Goal: Ask a question: Seek information or help from site administrators or community

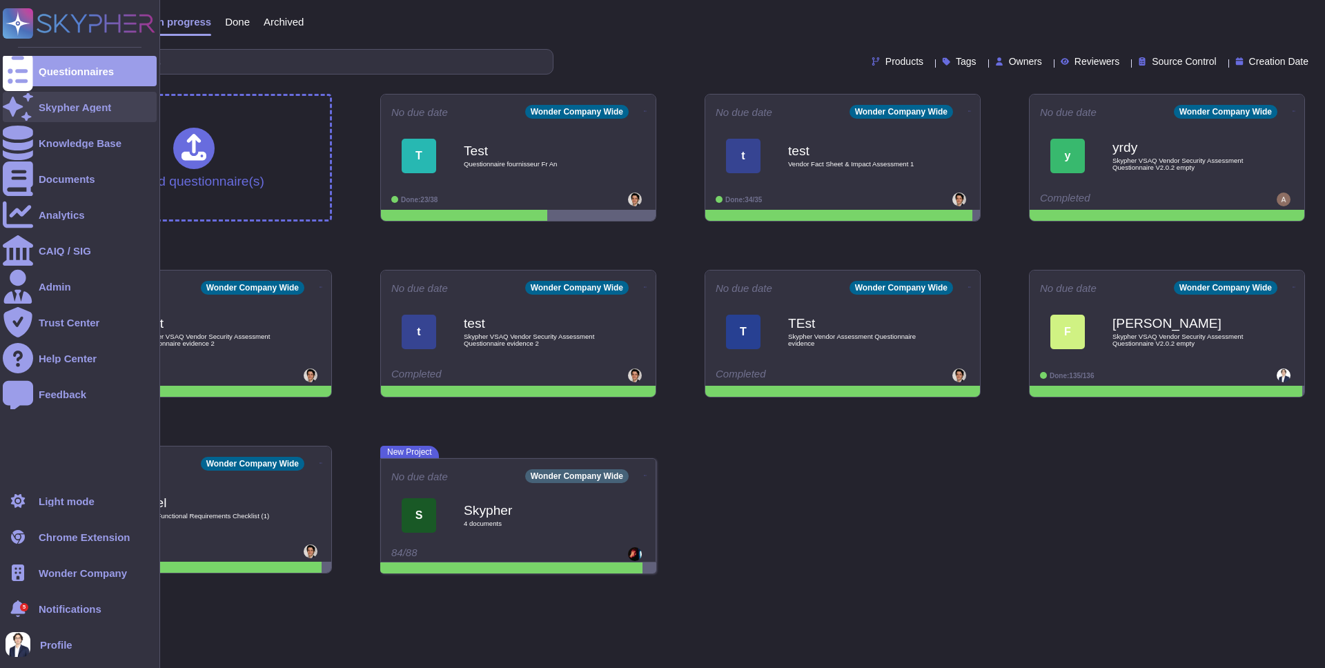
click at [16, 110] on icon at bounding box center [18, 106] width 30 height 27
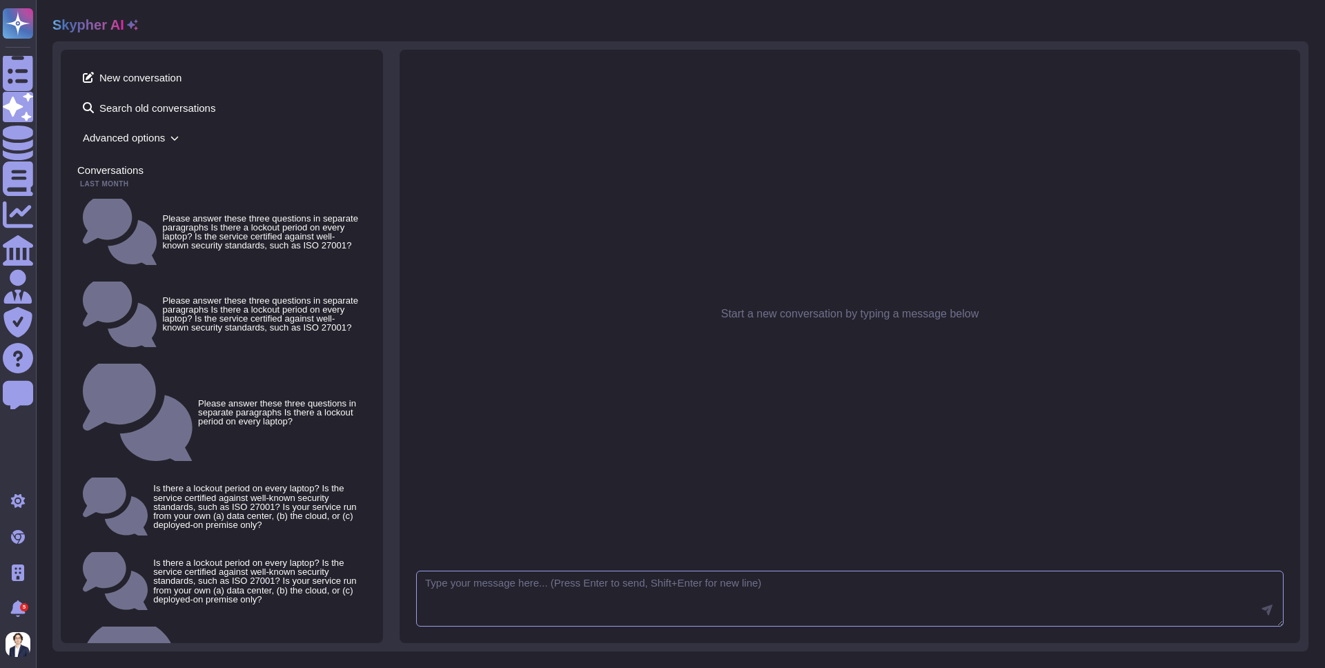
click at [575, 598] on textarea at bounding box center [849, 599] width 867 height 57
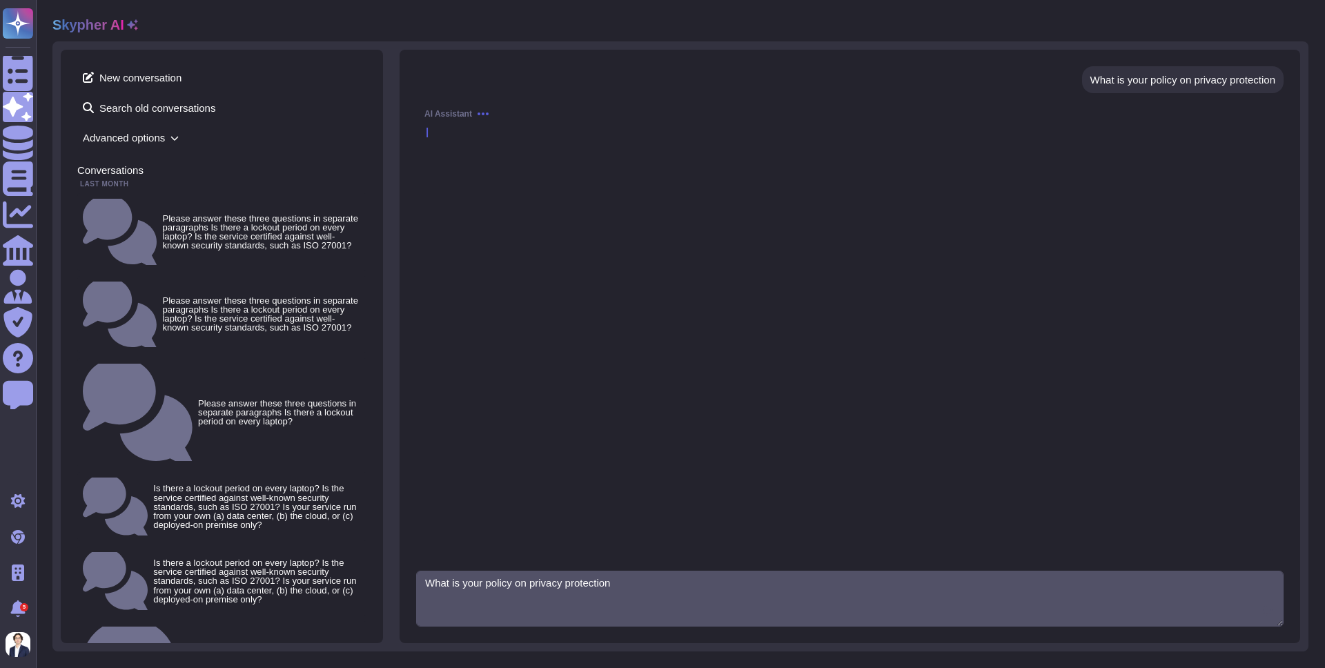
type textarea "What is your policy on privacy protection"
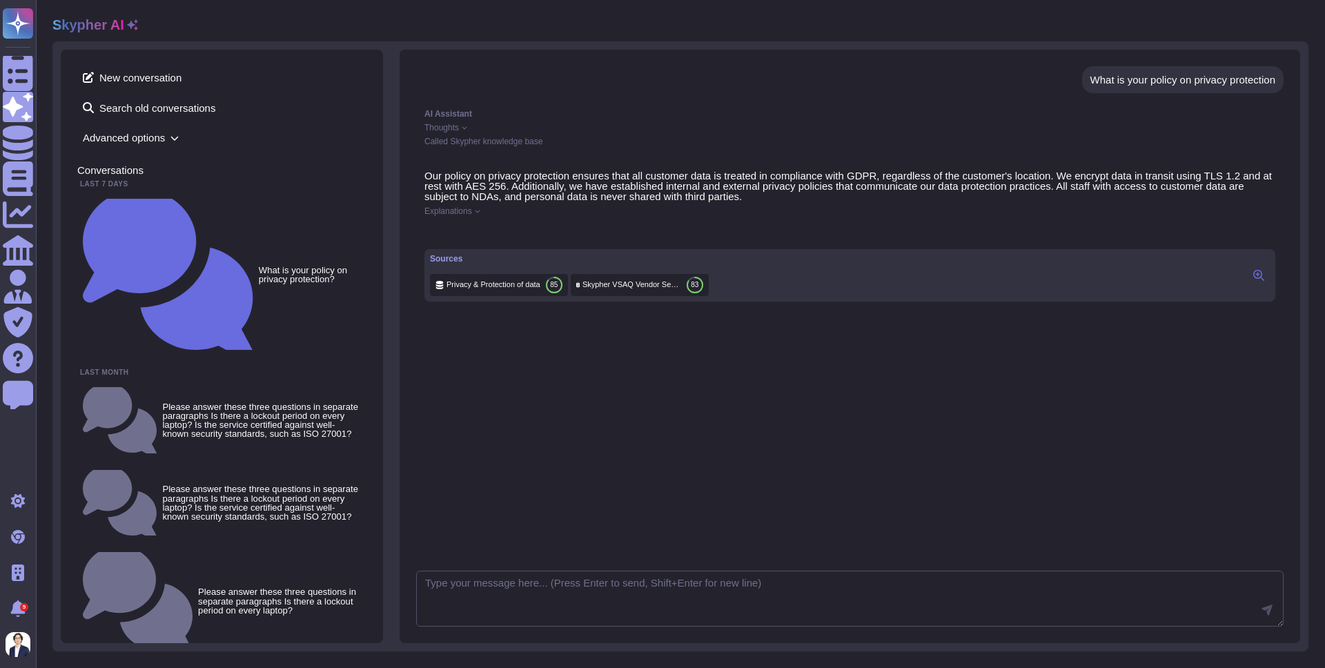
click at [562, 293] on div "85" at bounding box center [554, 285] width 17 height 17
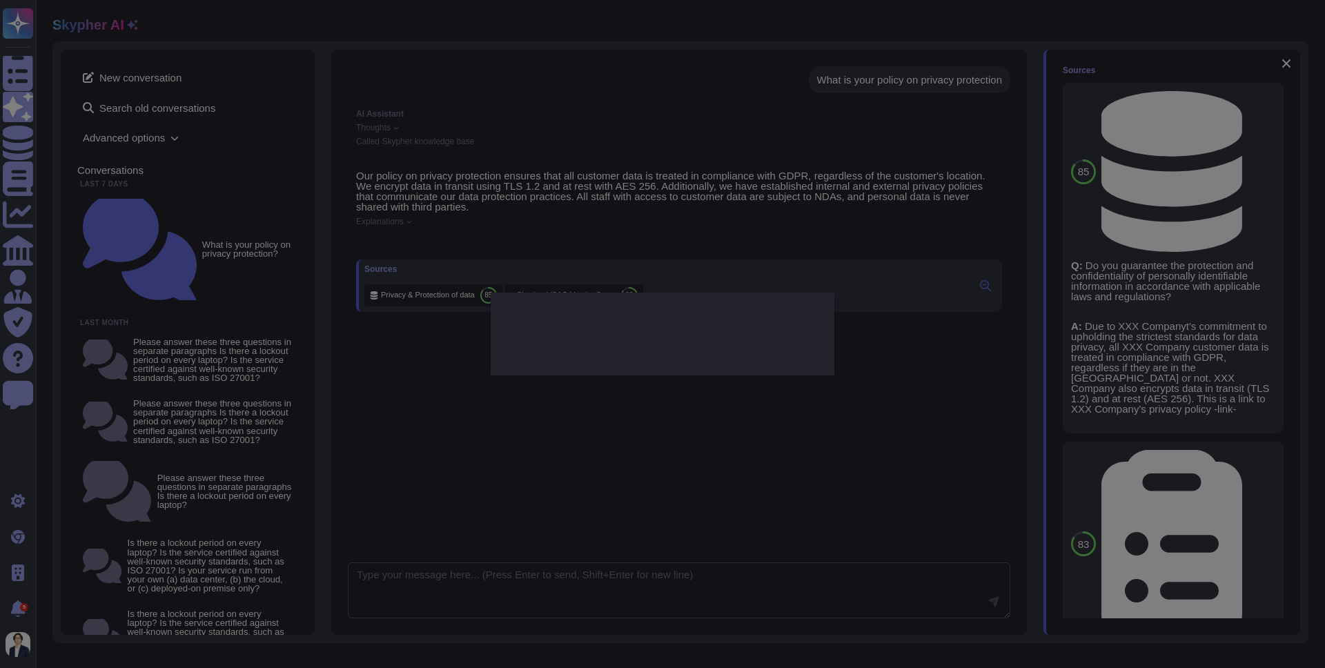
type textarea "Do you guarantee the protection and confidentiality of personally identifiable …"
type textarea "Due to XXX Companyt's commitment to upholding the strictest standards for data …"
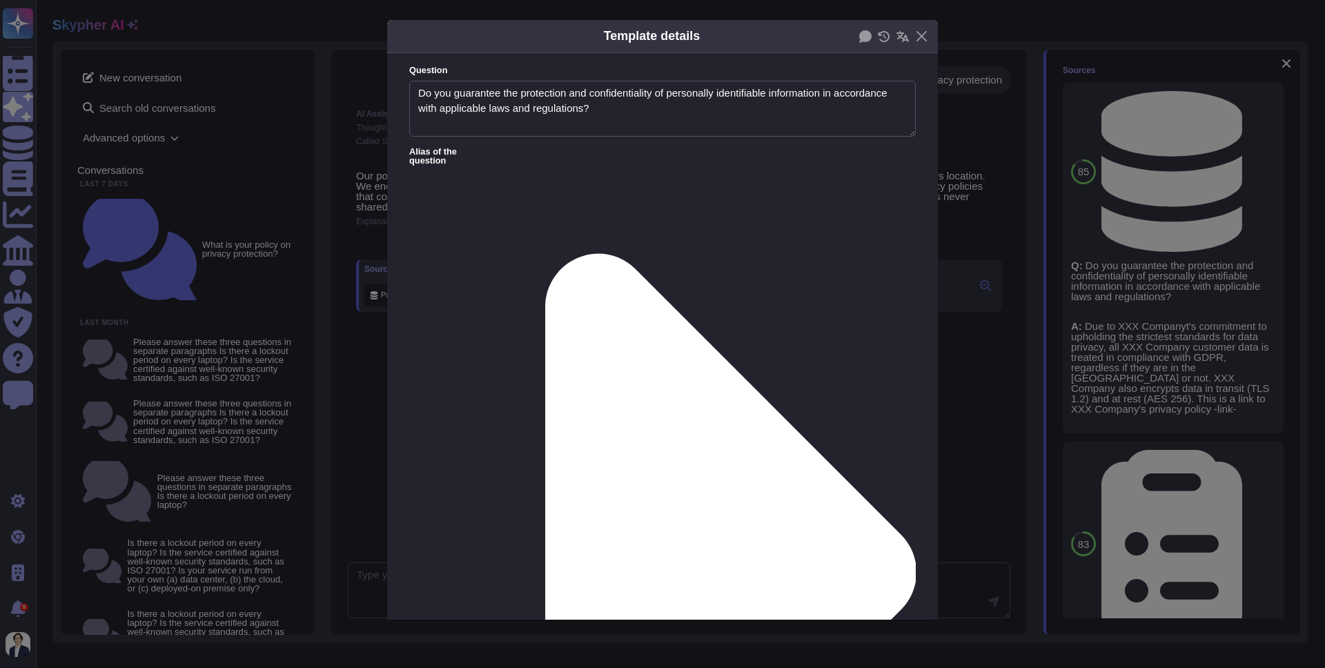
type textarea "Do you guarantee the protection and confidentiality of personally identifiable …"
type textarea "Due to XXX Companyt's commitment to upholding the strictest standards for data …"
click at [924, 32] on button "Close" at bounding box center [921, 36] width 21 height 21
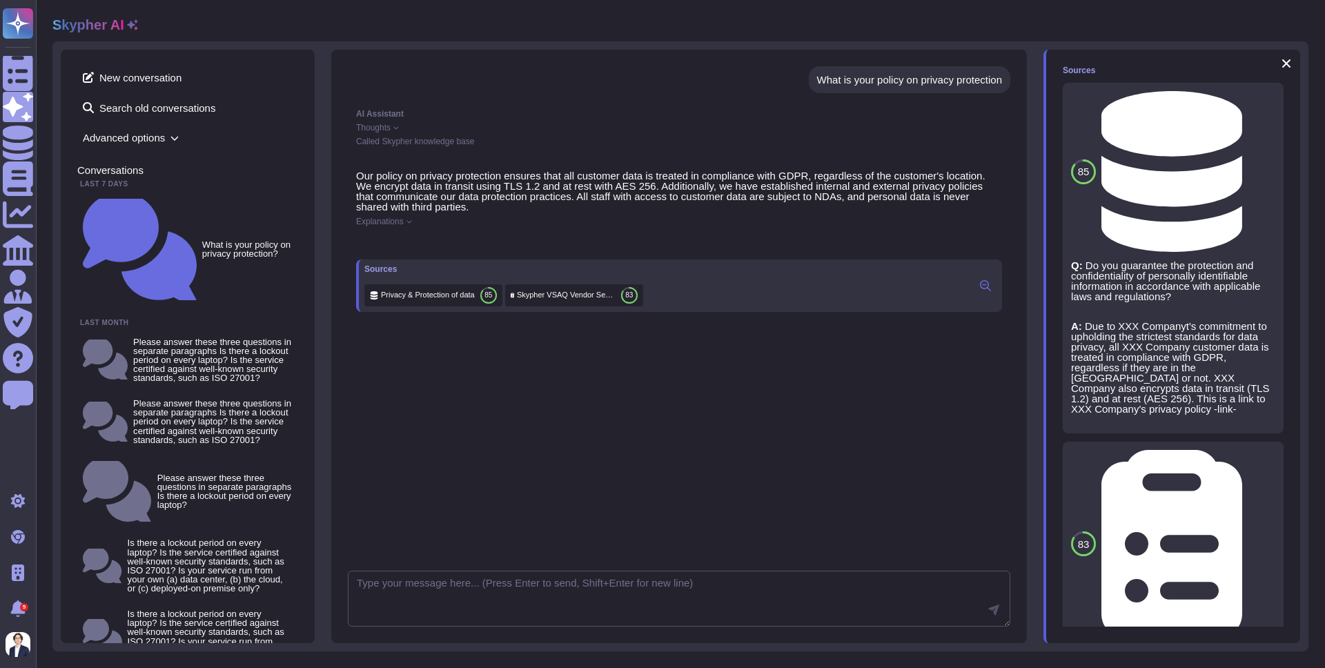
click at [1264, 102] on icon at bounding box center [1264, 102] width 0 height 0
click at [1087, 622] on span "Refresh" at bounding box center [1082, 621] width 39 height 10
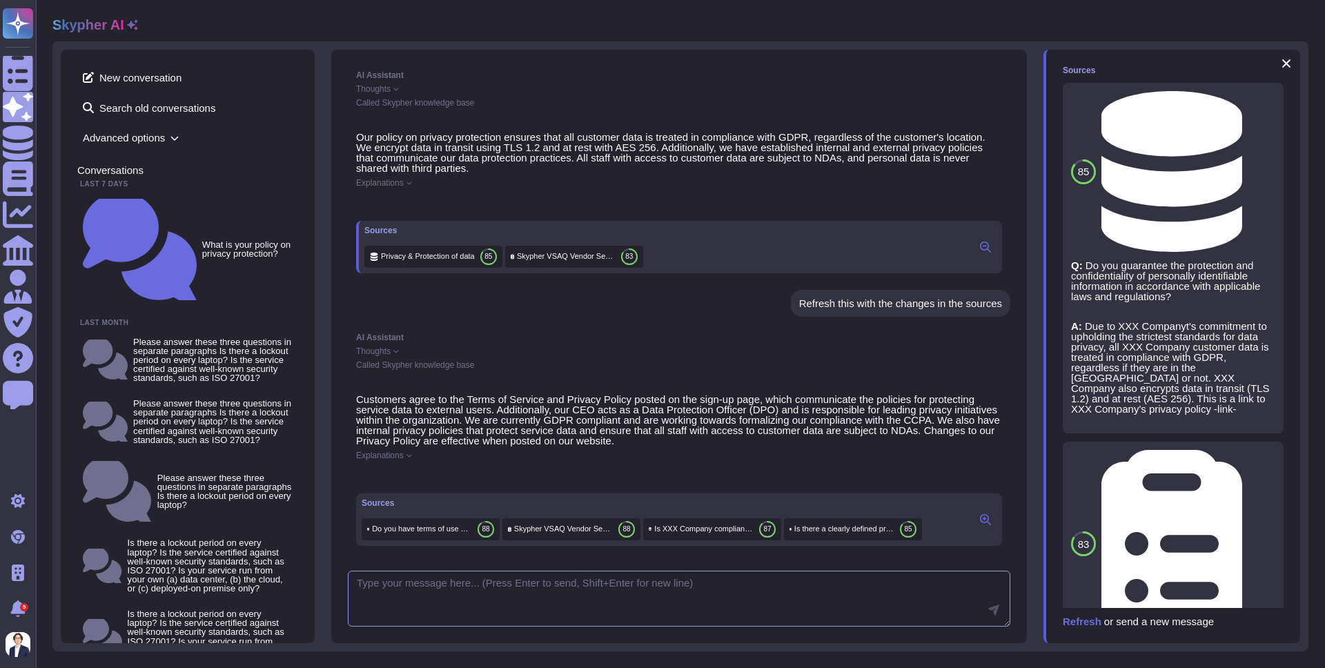
scroll to position [61, 0]
click at [669, 585] on textarea at bounding box center [679, 599] width 662 height 57
type textarea "Tell me your reasoning"
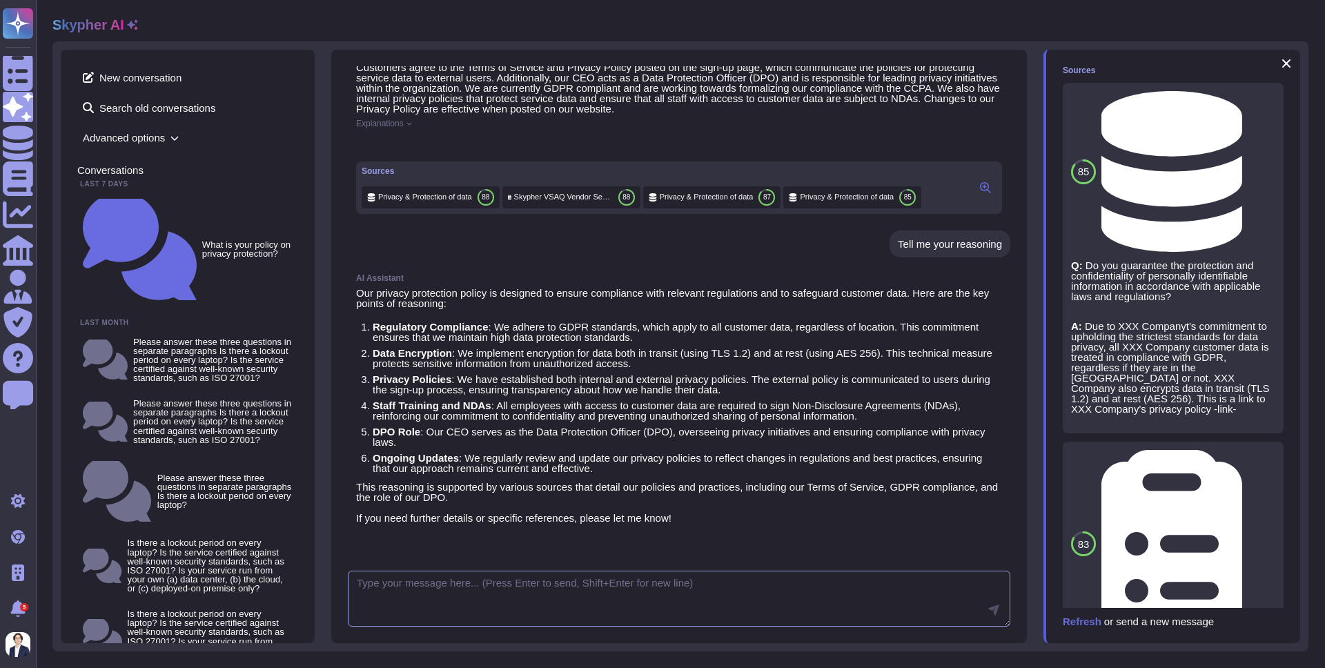
scroll to position [404, 0]
click at [1094, 117] on div "85 Privacy & Protection of data Q: Do you guarantee the protection and confiden…" at bounding box center [1173, 258] width 204 height 334
click at [585, 592] on textarea at bounding box center [679, 599] width 662 height 57
type textarea "Hello"
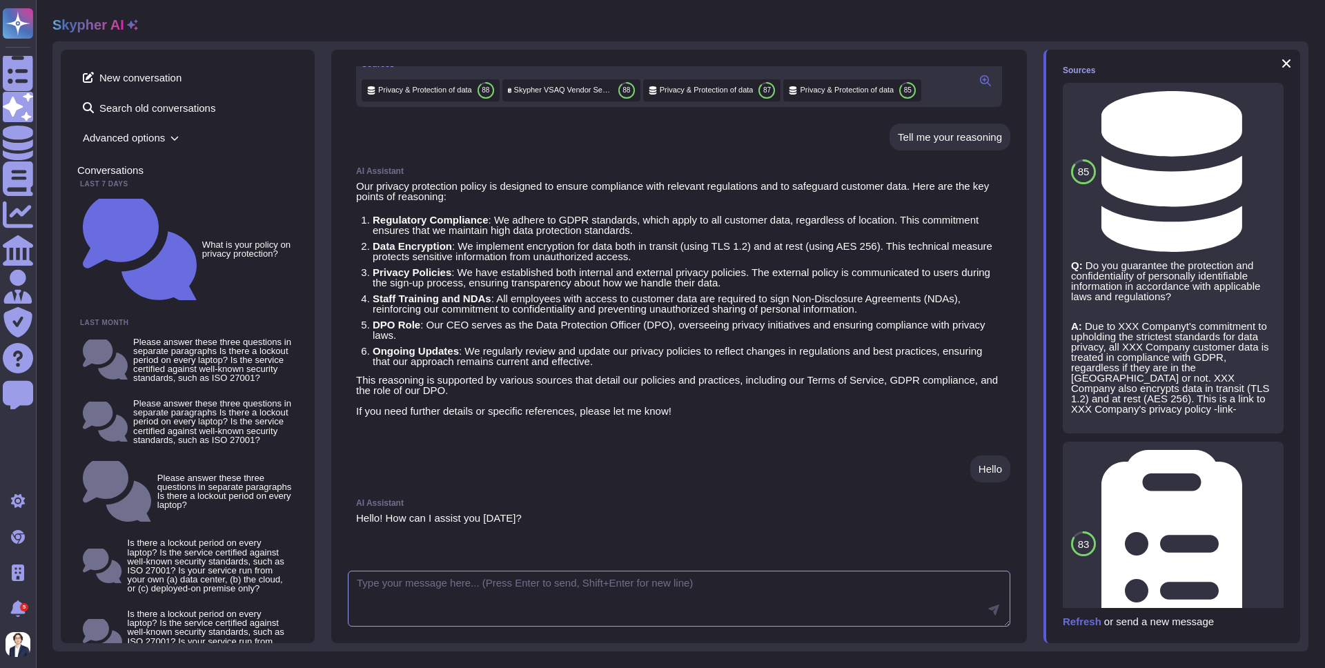
scroll to position [522, 0]
click at [116, 83] on span "New conversation" at bounding box center [187, 77] width 221 height 22
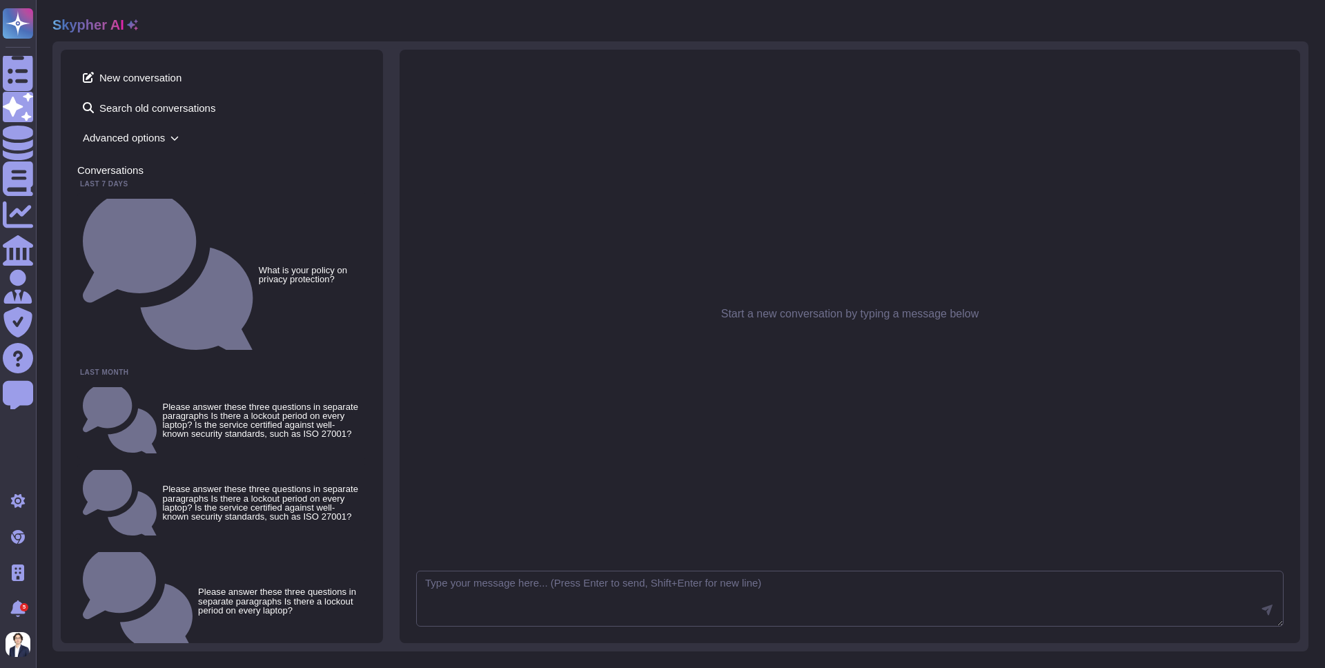
click at [472, 589] on textarea at bounding box center [849, 599] width 867 height 57
click at [462, 584] on textarea at bounding box center [849, 599] width 867 height 57
click at [444, 587] on textarea at bounding box center [849, 599] width 867 height 57
type textarea "Hello"
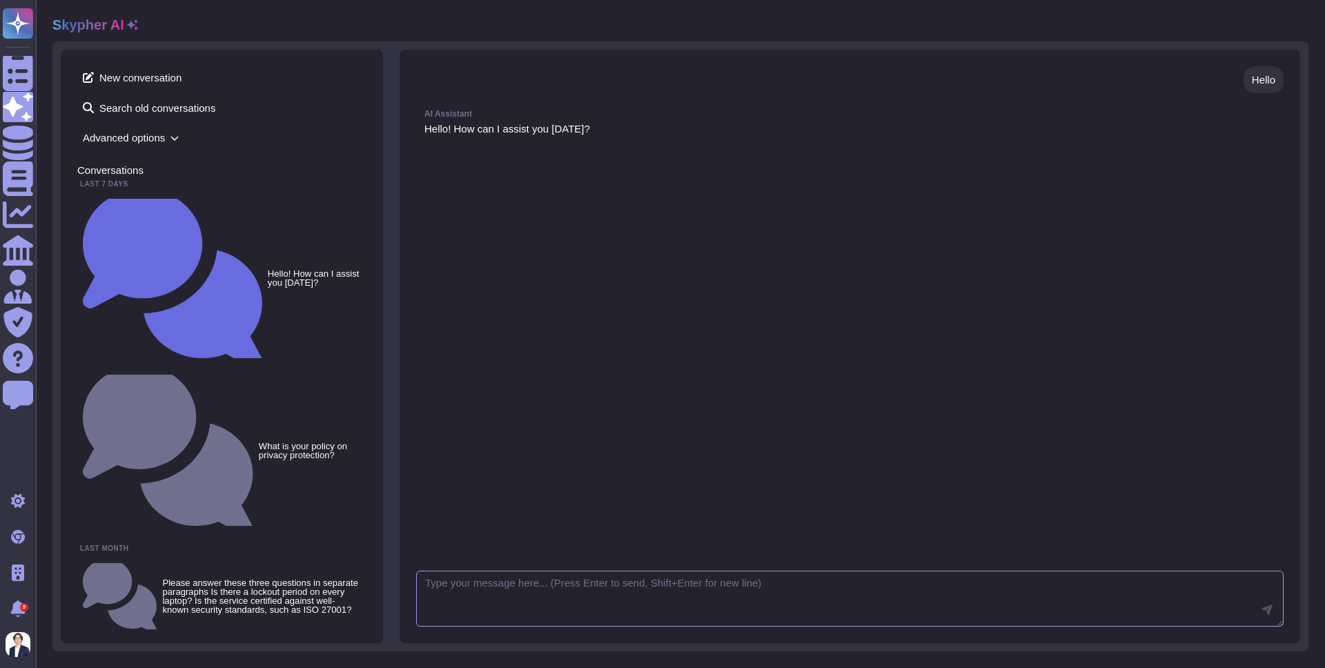
click at [566, 582] on textarea at bounding box center [849, 599] width 867 height 57
type textarea "What is our password policy"
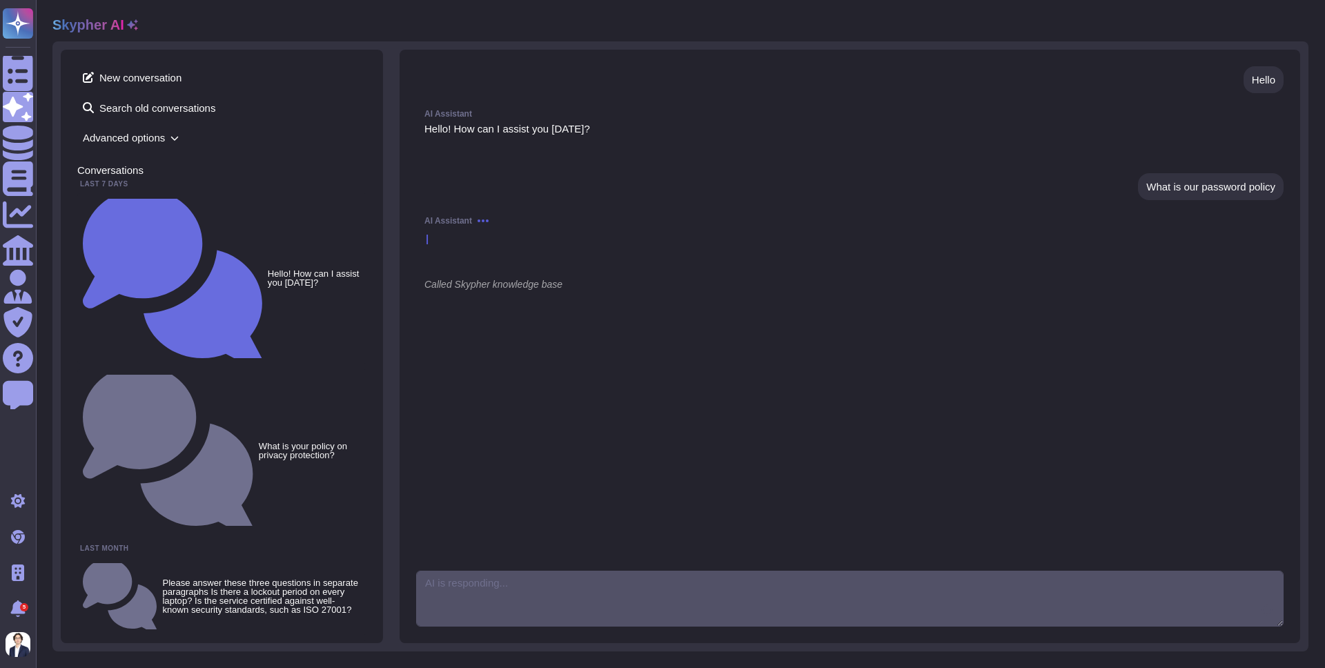
click at [876, 498] on div "Hello AI Assistant Hello! How can I assist you [DATE]? What is our password pol…" at bounding box center [849, 314] width 867 height 496
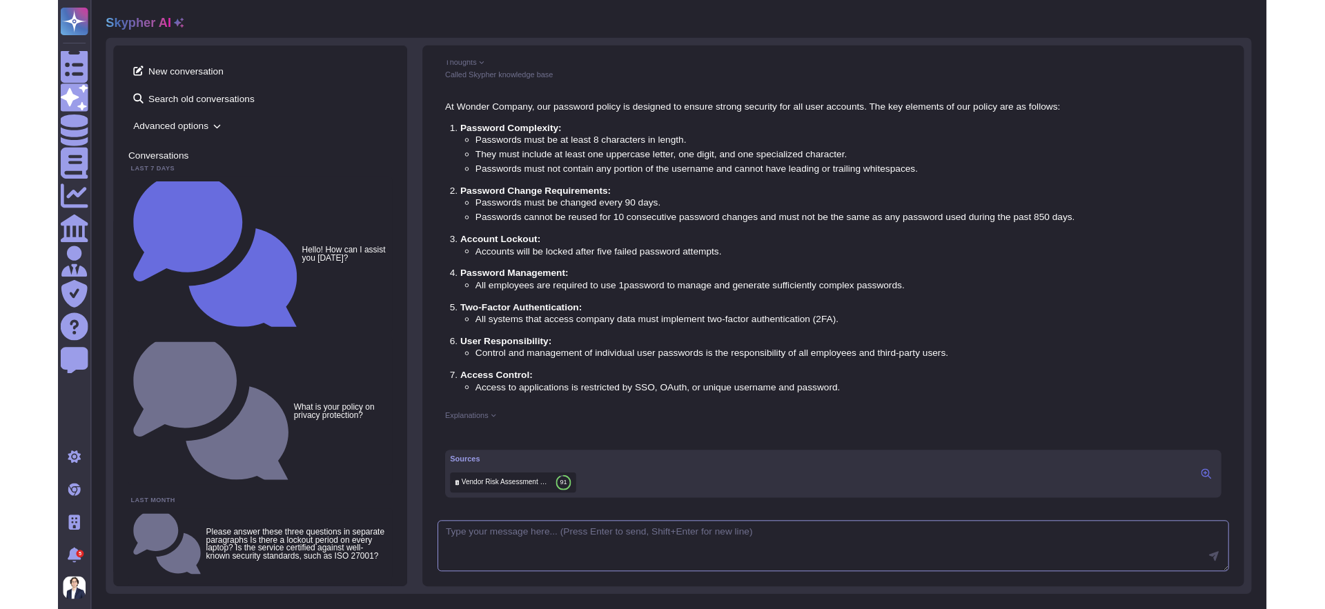
scroll to position [188, 0]
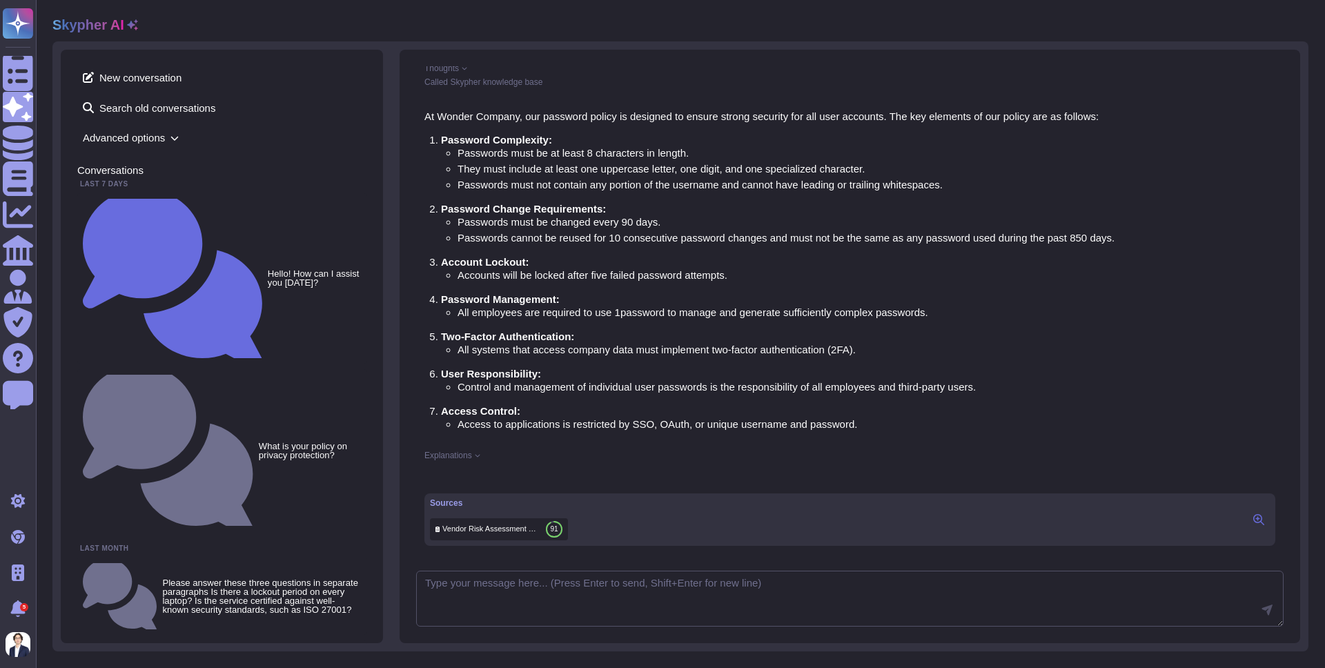
click at [513, 532] on span "Vendor Risk Assessment Vendor Scope Questionnaire V1" at bounding box center [491, 529] width 98 height 10
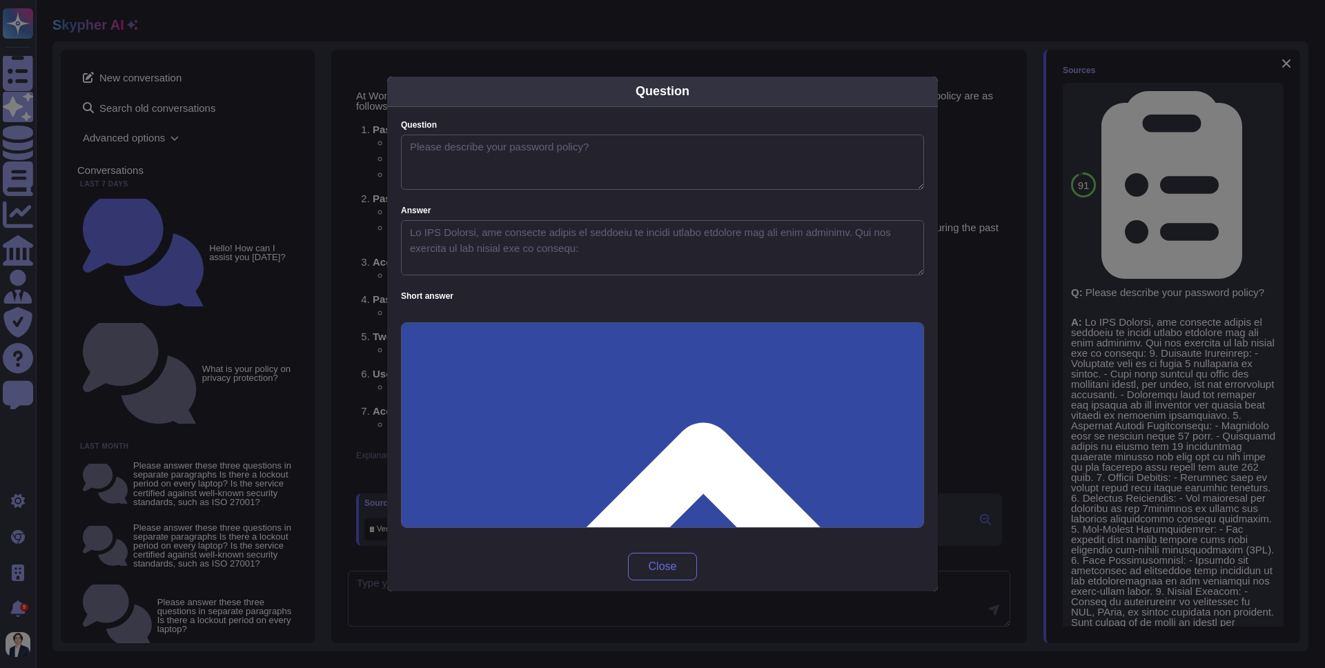
type textarea "Please describe your password policy?"
type textarea "At XXX Company, our password policy is designed to ensure strong security for a…"
click at [661, 553] on button "Close" at bounding box center [662, 567] width 69 height 28
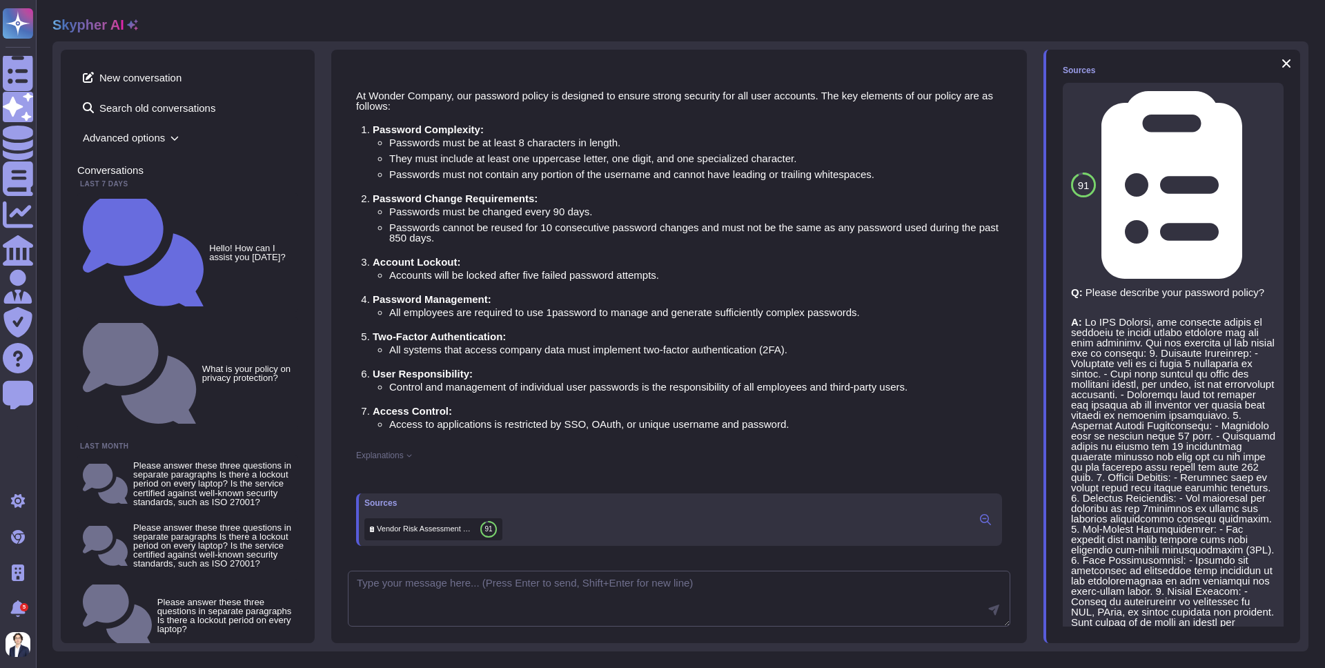
click at [1211, 629] on div "Sources 91 Vendor Risk Assessment Vendor Scope Questionnaire V1 Q: Please descr…" at bounding box center [1171, 346] width 257 height 593
click at [1207, 622] on div "Refresh or send a new message" at bounding box center [1173, 621] width 221 height 10
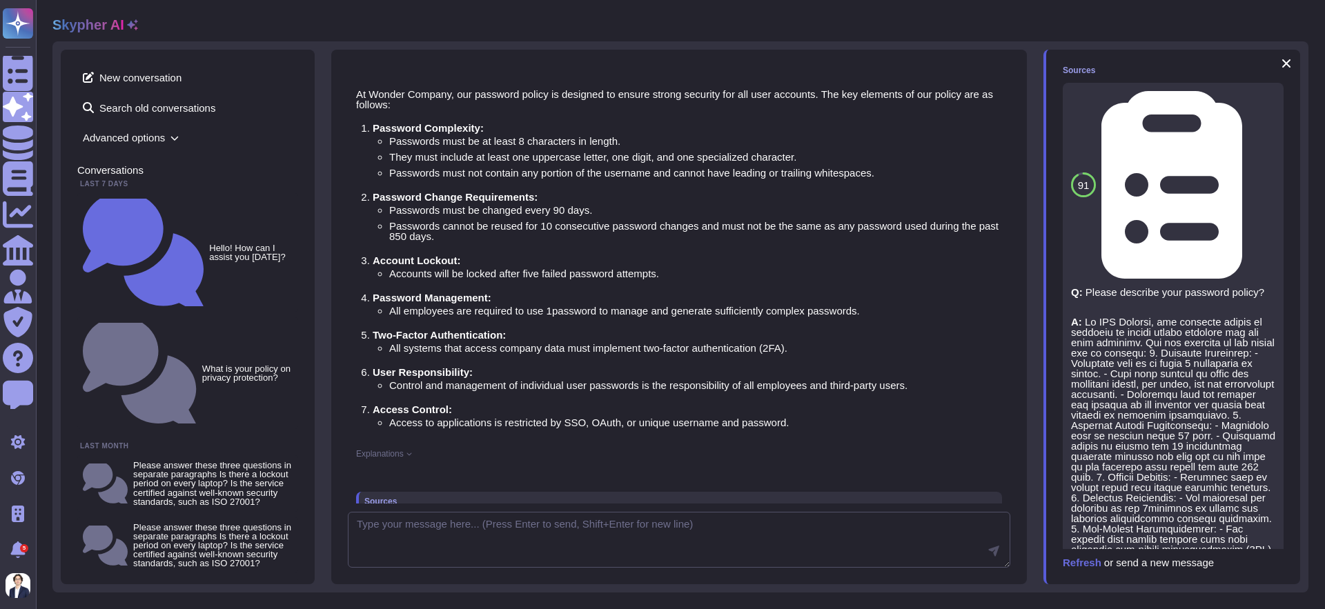
click at [1078, 562] on span "Refresh" at bounding box center [1082, 563] width 39 height 10
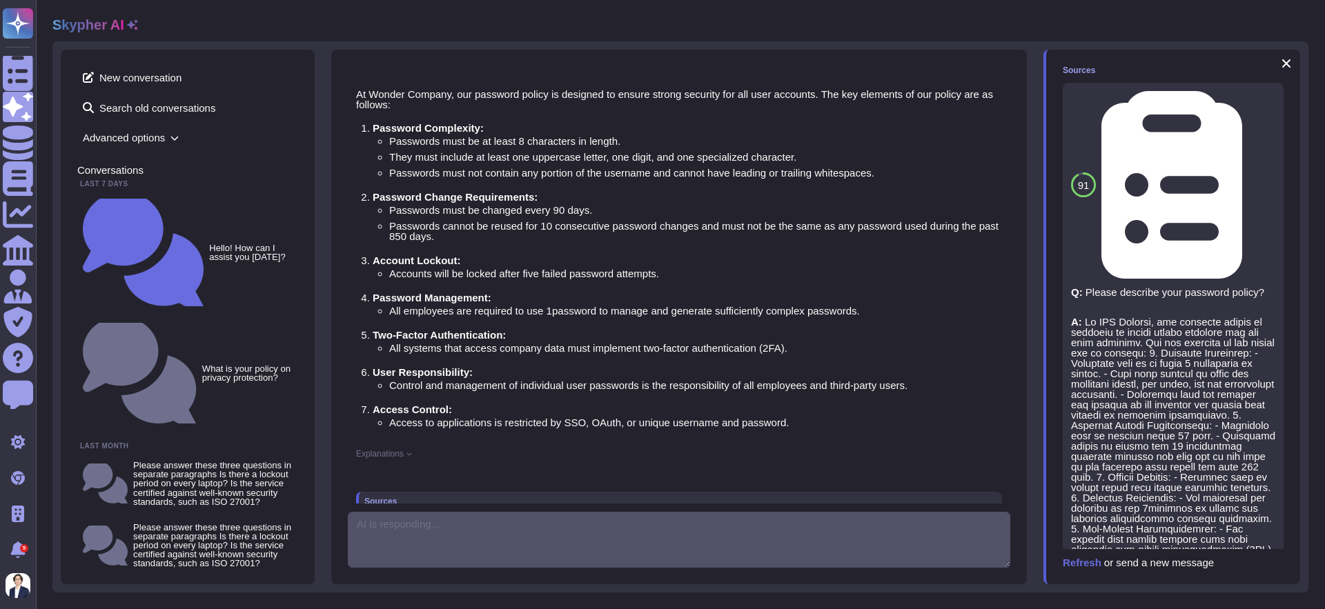
click at [1081, 561] on span "Refresh" at bounding box center [1082, 563] width 39 height 10
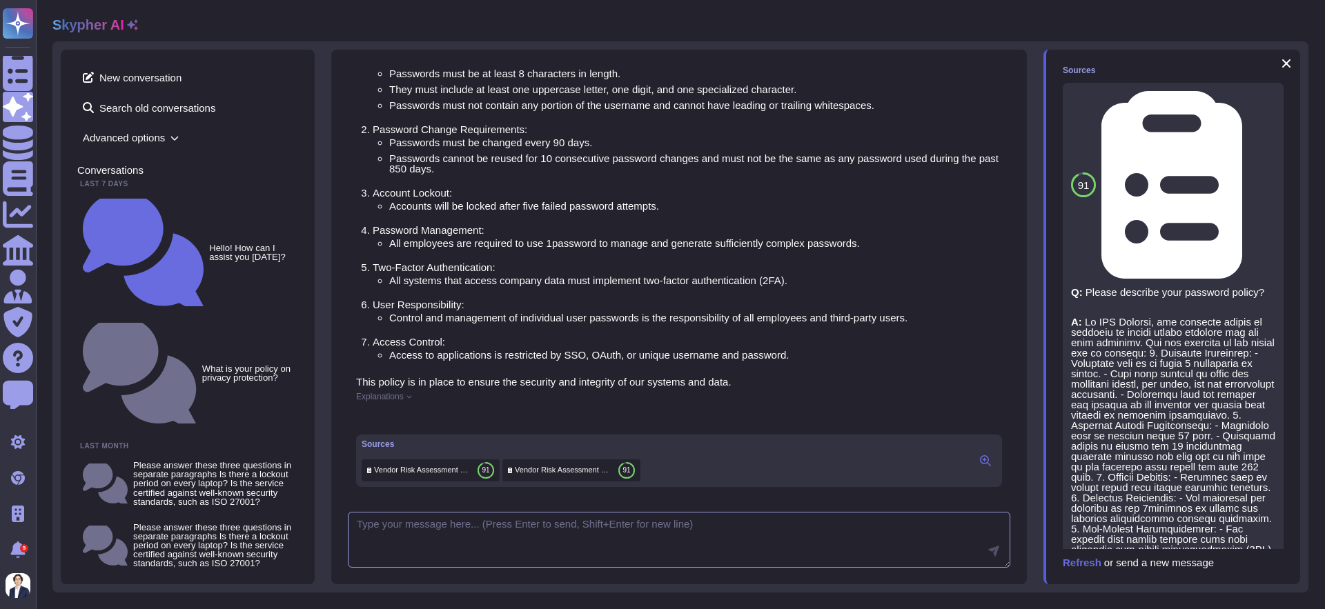
scroll to position [865, 0]
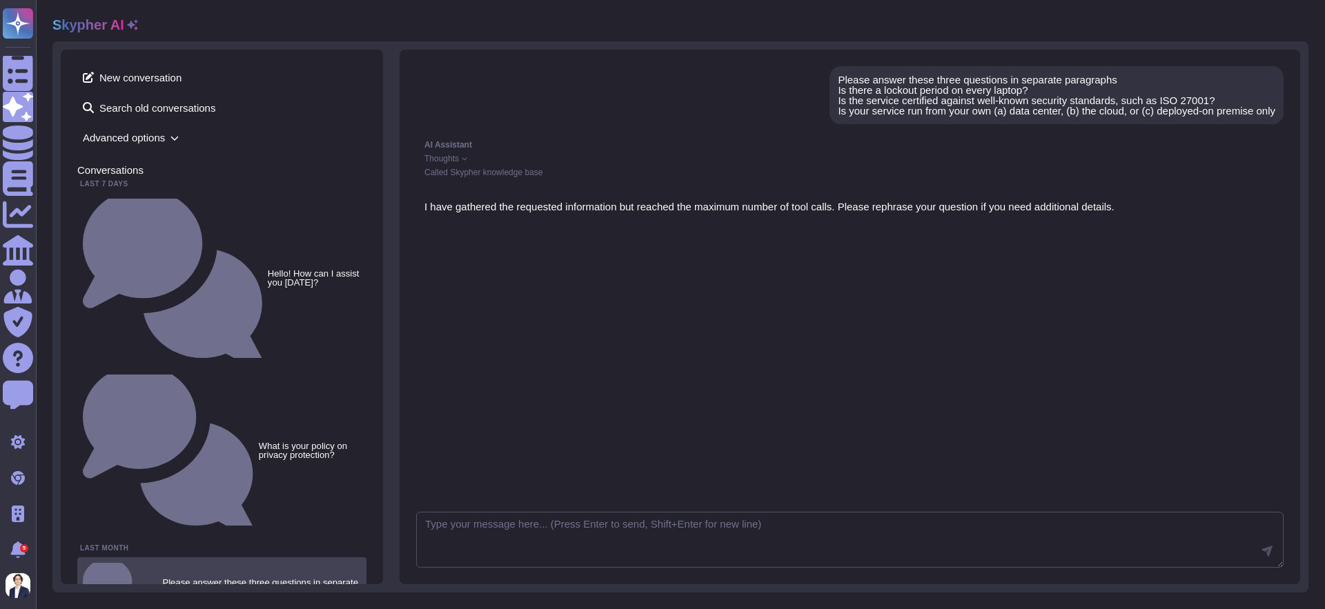
click at [235, 578] on small "Please answer these three questions in separate paragraphs Is there a lockout p…" at bounding box center [261, 596] width 199 height 37
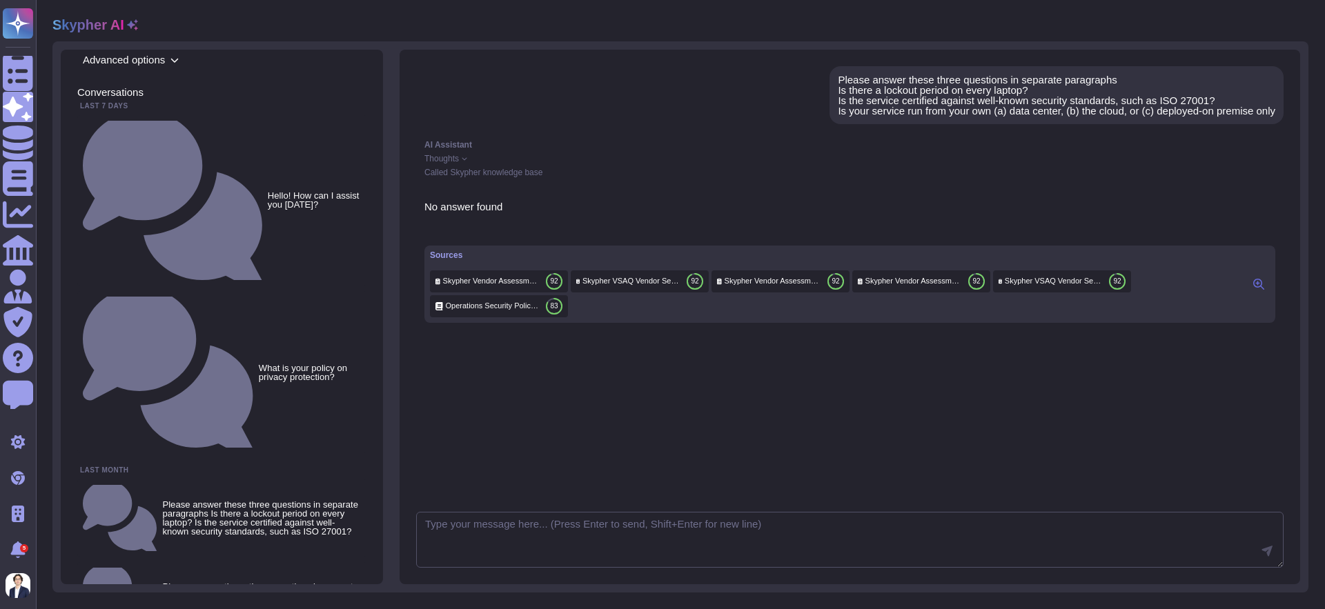
scroll to position [86, 0]
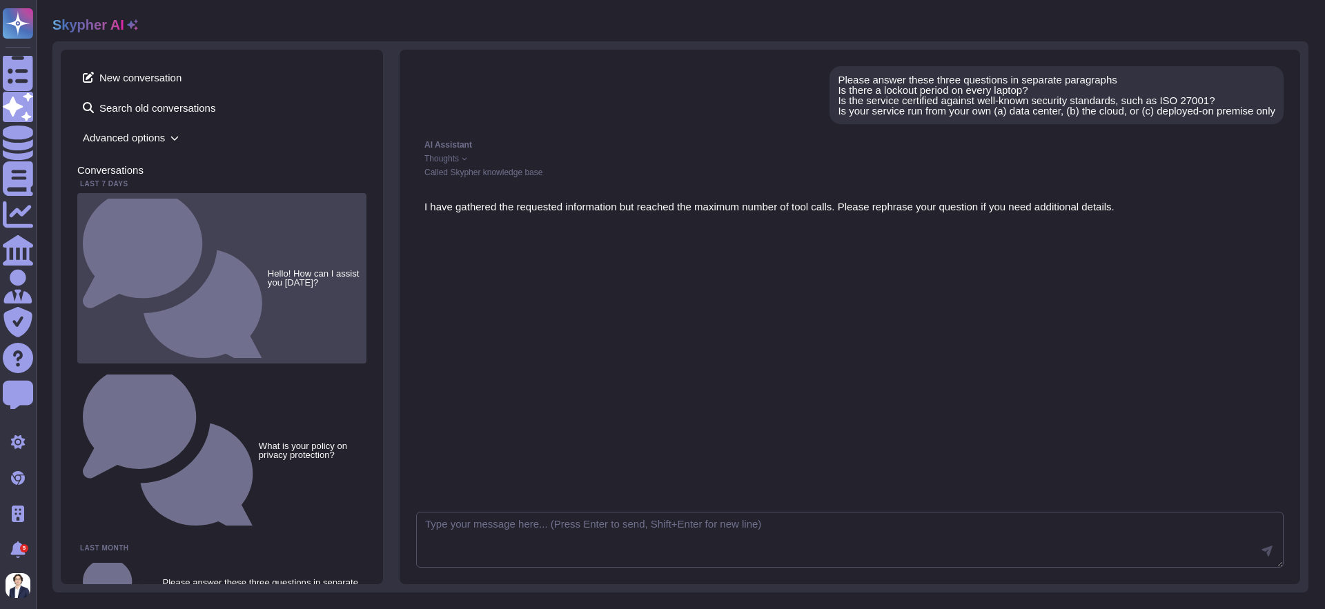
click at [217, 214] on div "Hello! How can I assist you [DATE]?" at bounding box center [221, 278] width 289 height 170
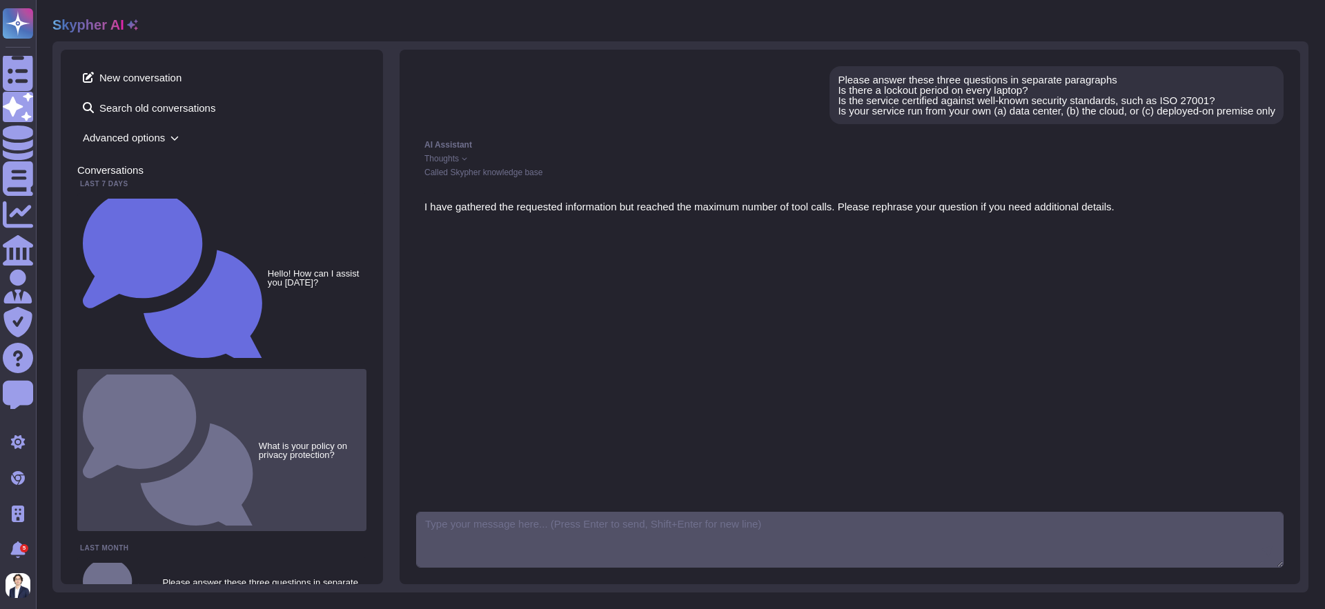
click at [259, 442] on small "What is your policy on privacy protection?" at bounding box center [310, 451] width 102 height 18
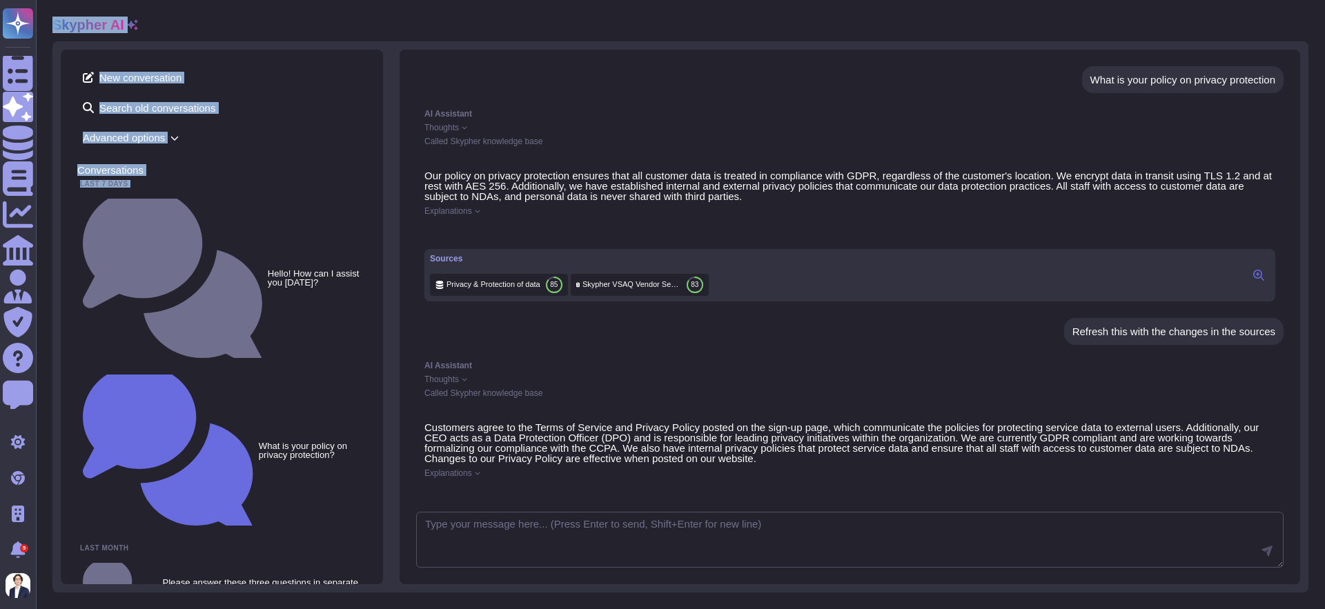
drag, startPoint x: 37, startPoint y: 3, endPoint x: 345, endPoint y: 190, distance: 360.7
click at [345, 190] on div "Skypher AI New conversation Search old conversations Advanced options Conversat…" at bounding box center [680, 304] width 1289 height 609
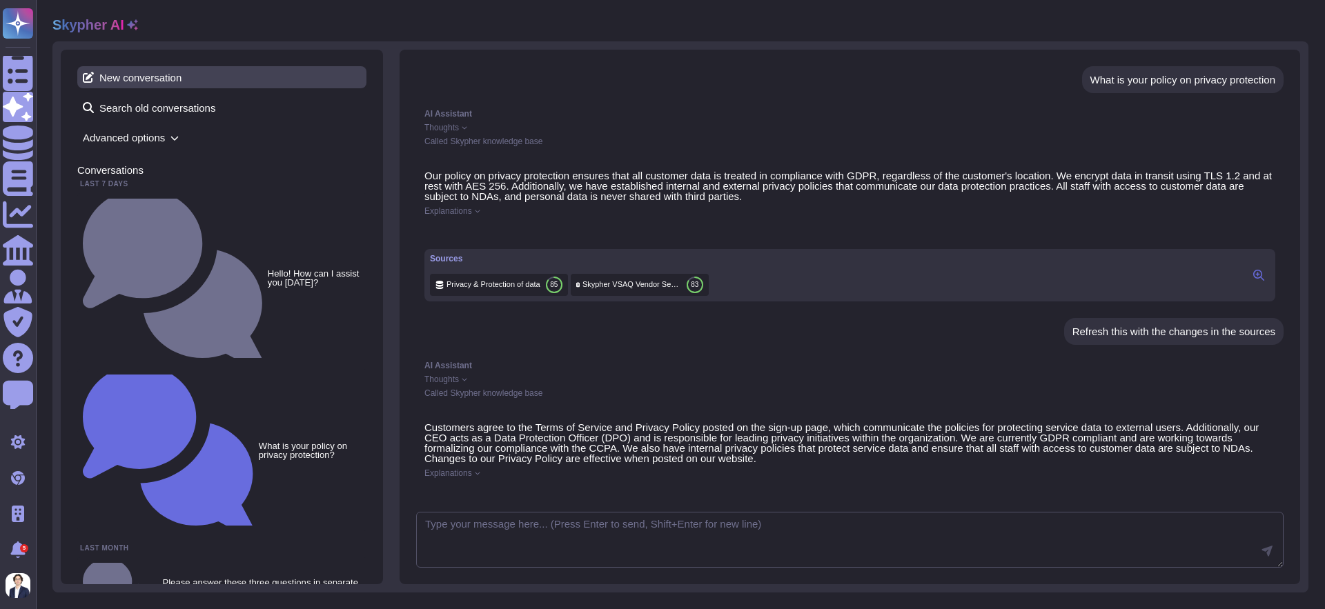
click at [170, 81] on span "New conversation" at bounding box center [221, 77] width 289 height 22
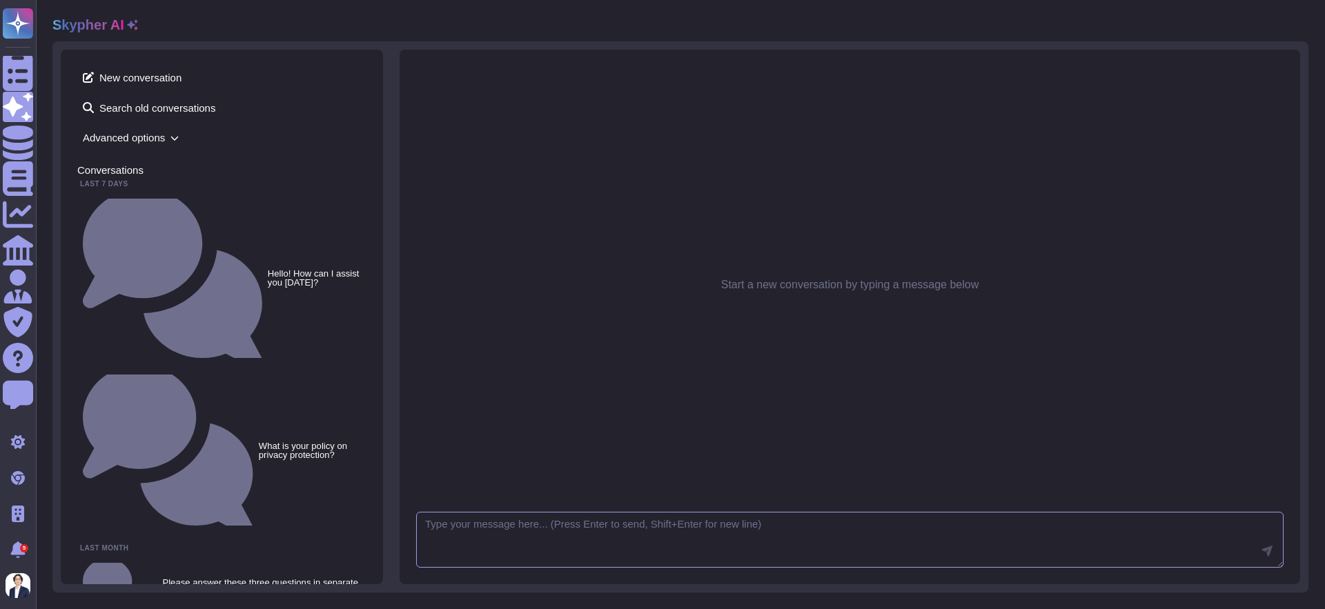
click at [481, 522] on textarea at bounding box center [849, 540] width 867 height 57
type textarea "Helloi"
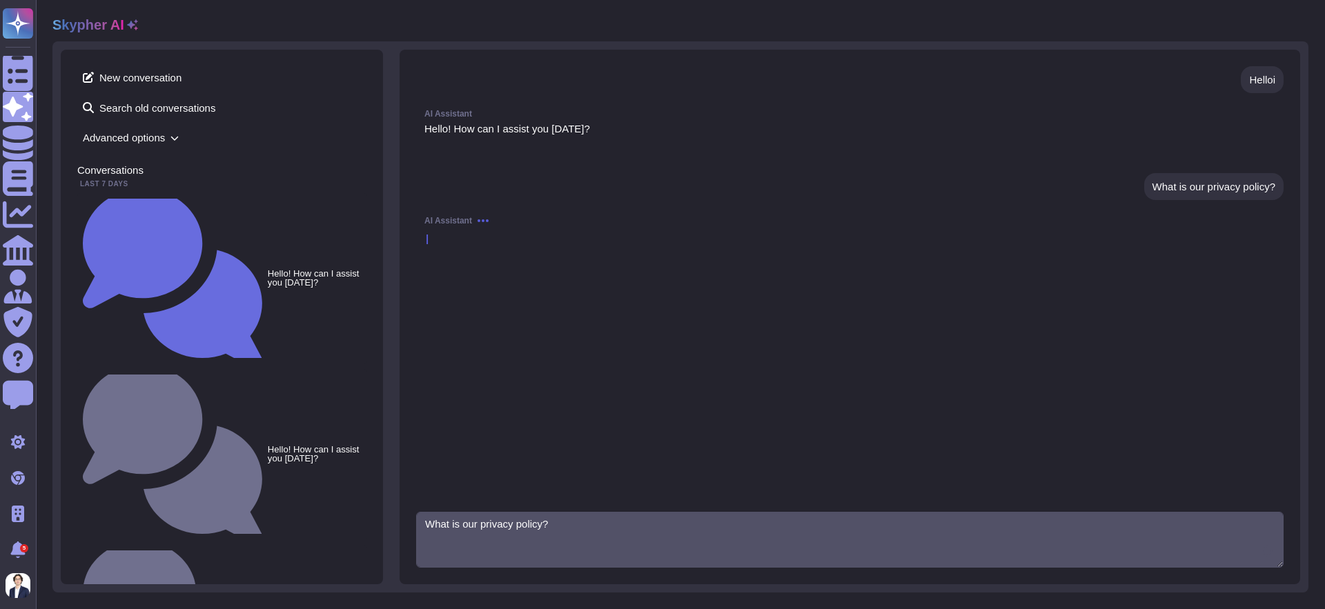
type textarea "What is our privacy policy?"
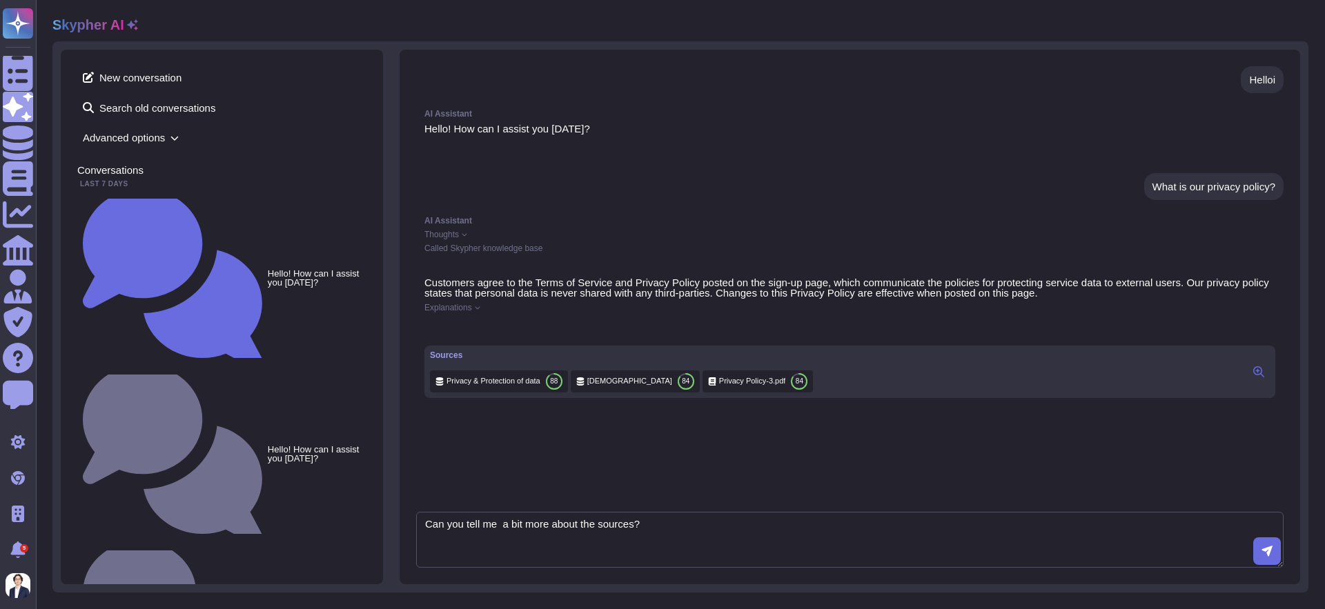
type textarea "Can you tell me a bit more about the sources?"
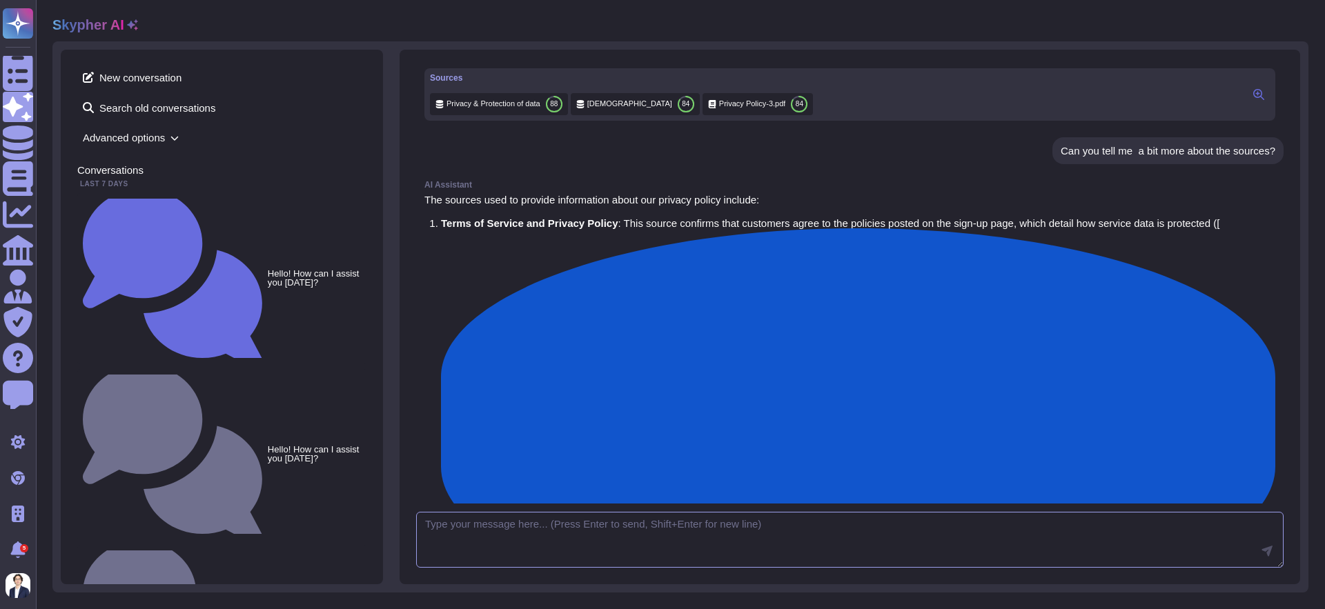
scroll to position [135, 0]
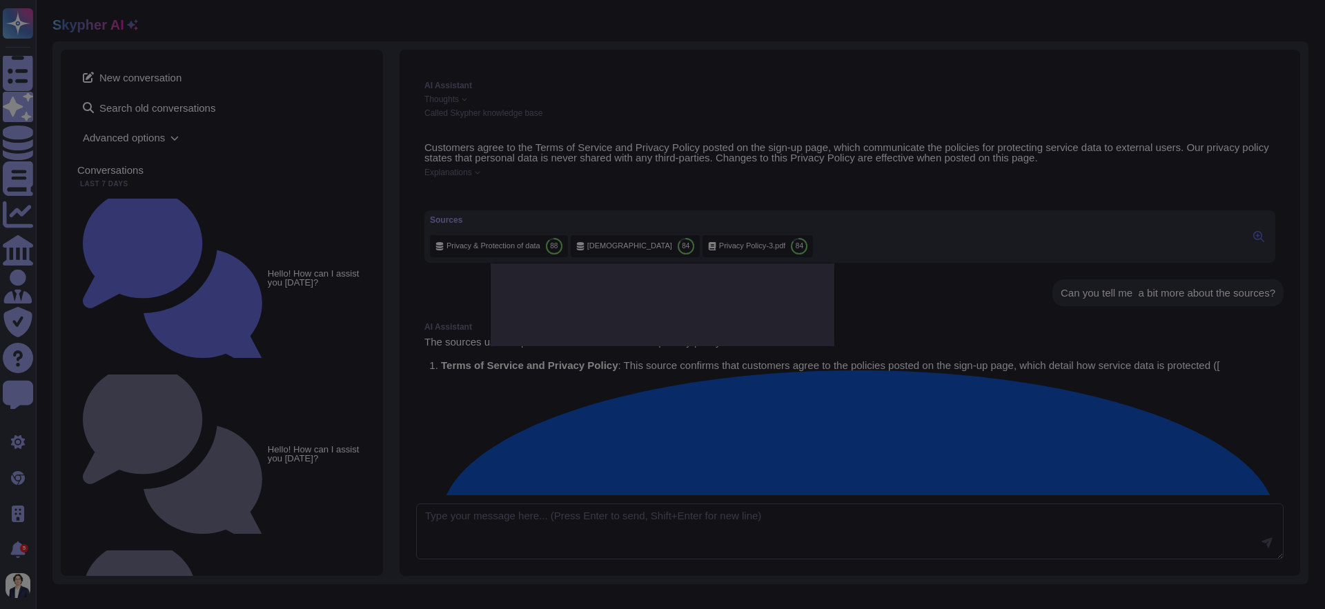
type textarea "Do you have terms of use and privacy policy that communicate service data prote…"
type textarea "Customers agree to the Terms of Service and Privacy Policy posted on the sign-u…"
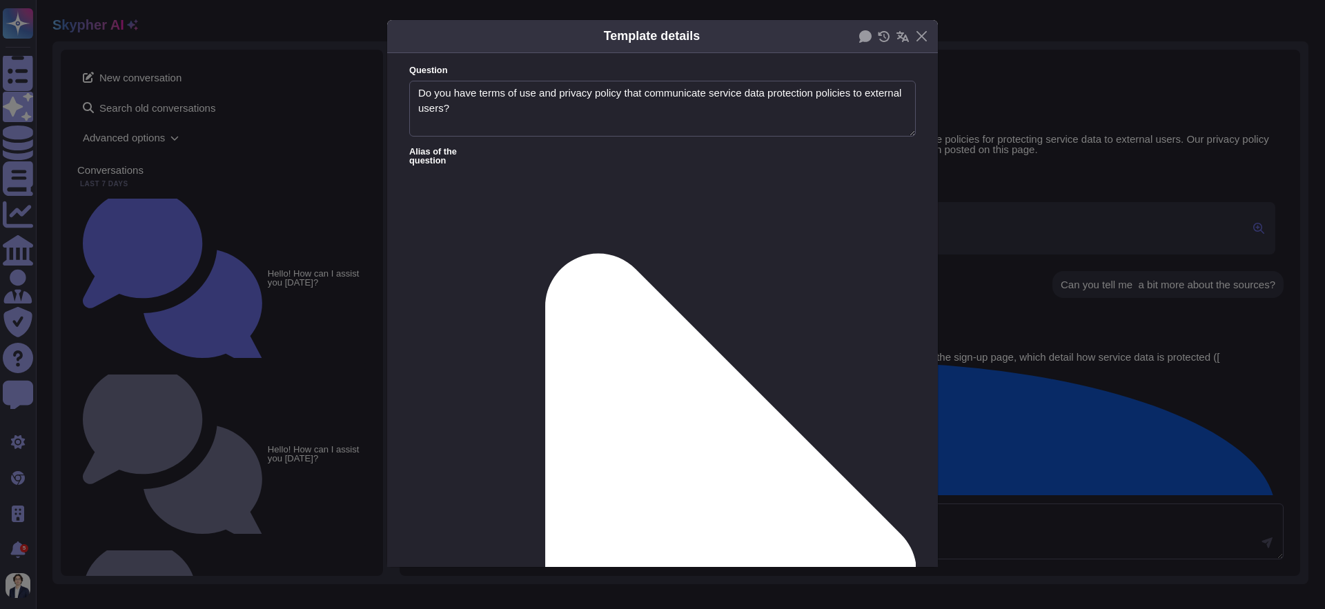
type textarea "Do you have terms of use and privacy policy that communicate service data prote…"
type textarea "Customers agree to the Terms of Service and Privacy Policy posted on the sign-u…"
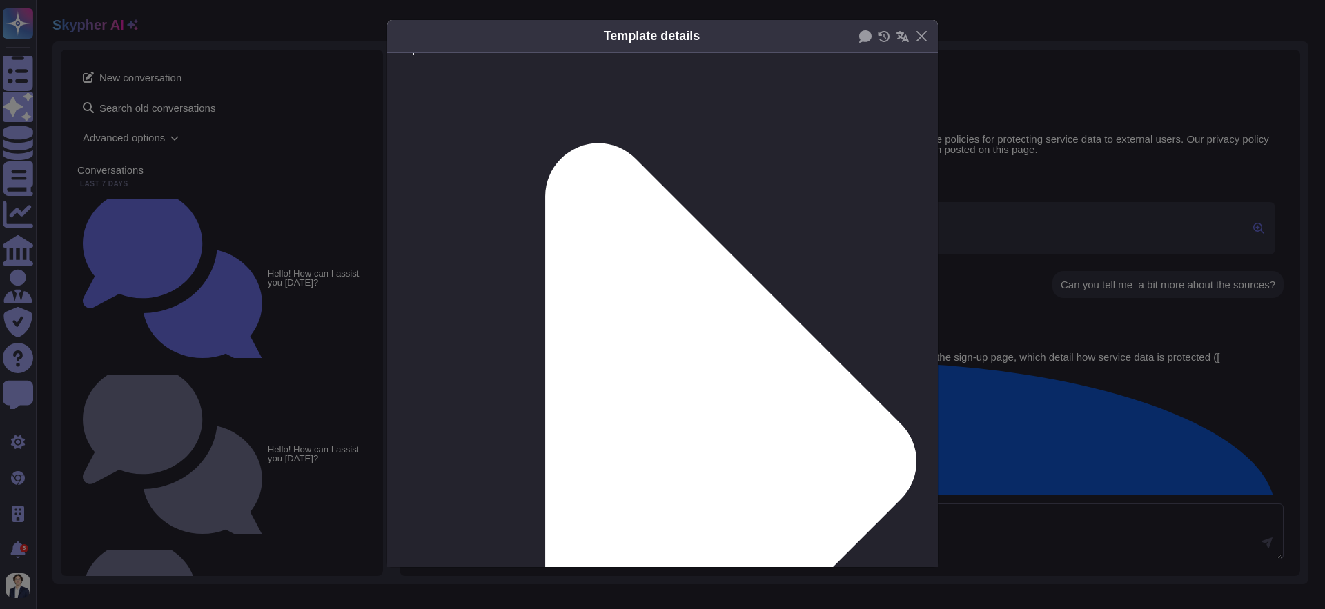
scroll to position [0, 0]
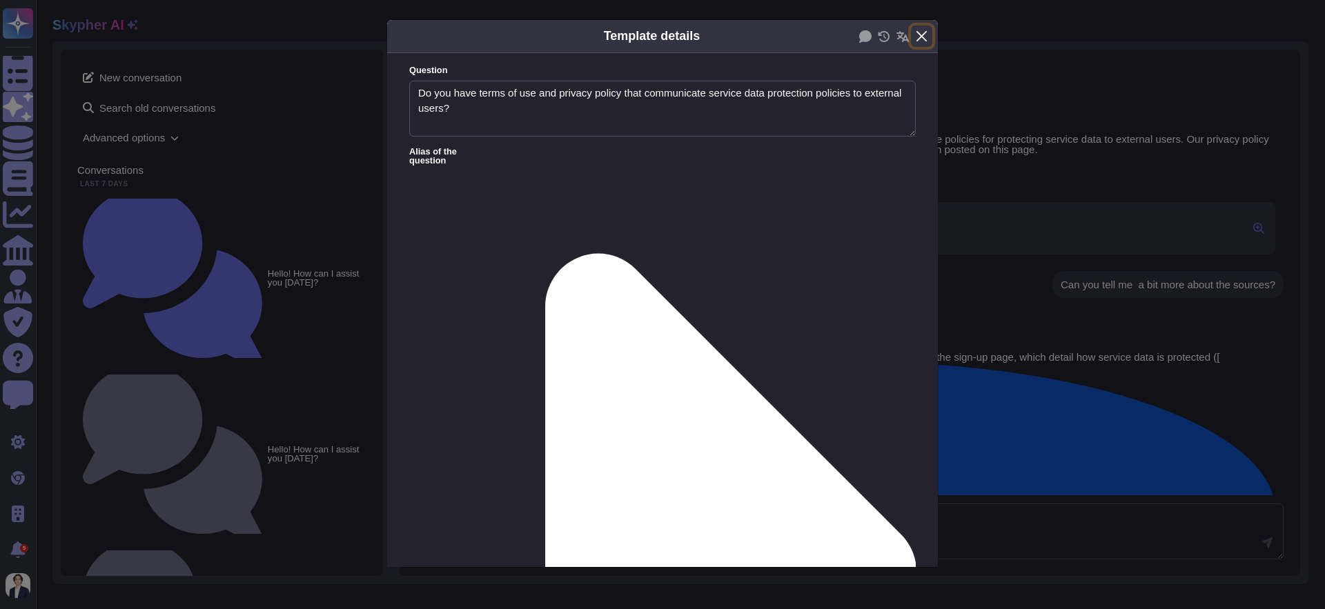
click at [923, 29] on button "Close" at bounding box center [921, 36] width 21 height 21
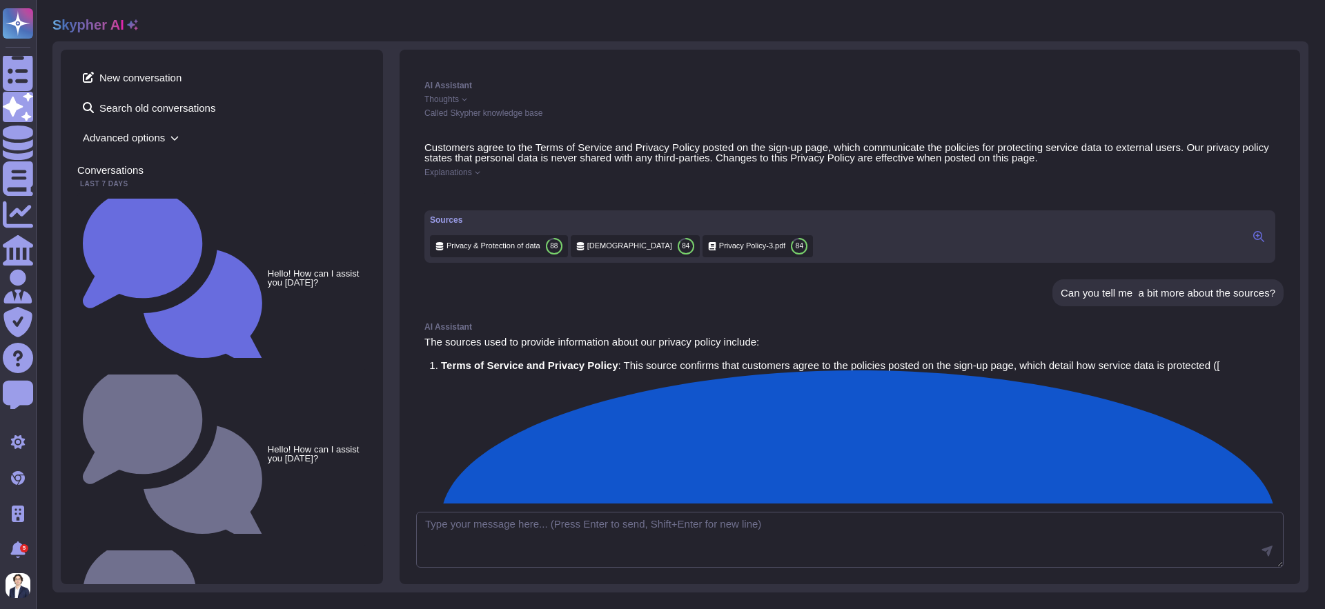
click at [1294, 61] on icon at bounding box center [1294, 61] width 0 height 0
click at [1201, 335] on div "Helloi AI Assistant Hello! How can I assist you [DATE]? What is our privacy pol…" at bounding box center [849, 284] width 867 height 437
click at [761, 255] on div "Sources Privacy & Protection of data 88 [DEMOGRAPHIC_DATA] 84 Privacy Policy-3.…" at bounding box center [621, 236] width 383 height 41
click at [751, 251] on span "Privacy Policy-3.pdf" at bounding box center [752, 246] width 67 height 10
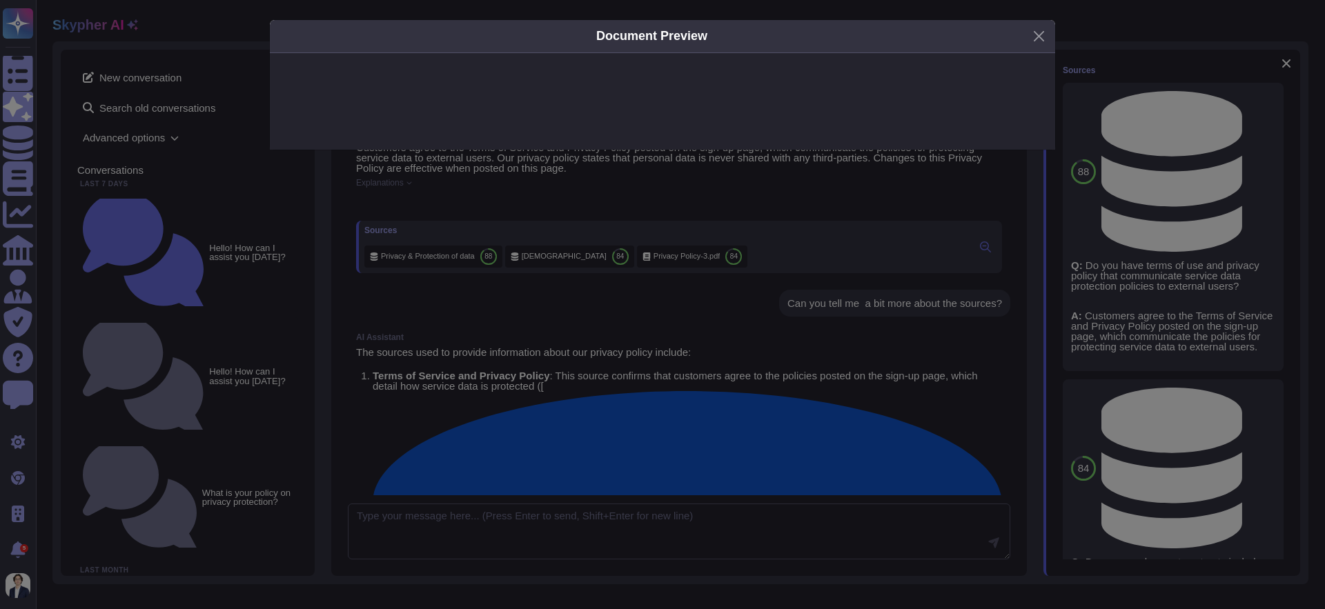
scroll to position [175, 0]
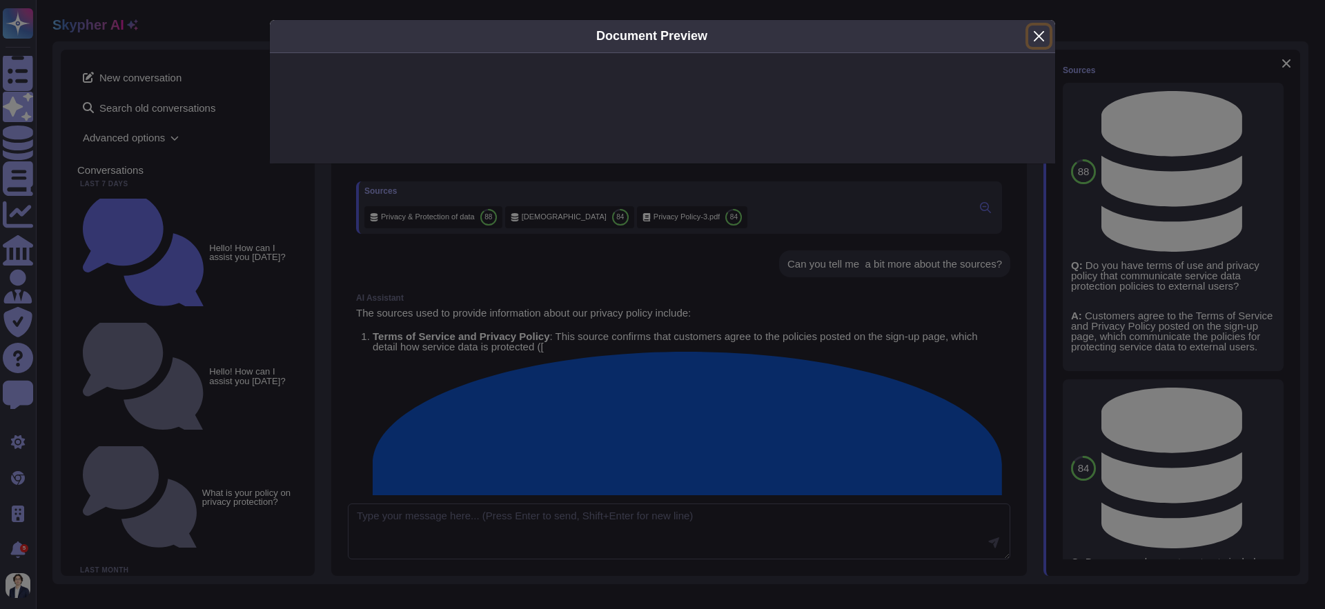
click at [1045, 28] on button "Close" at bounding box center [1038, 36] width 21 height 21
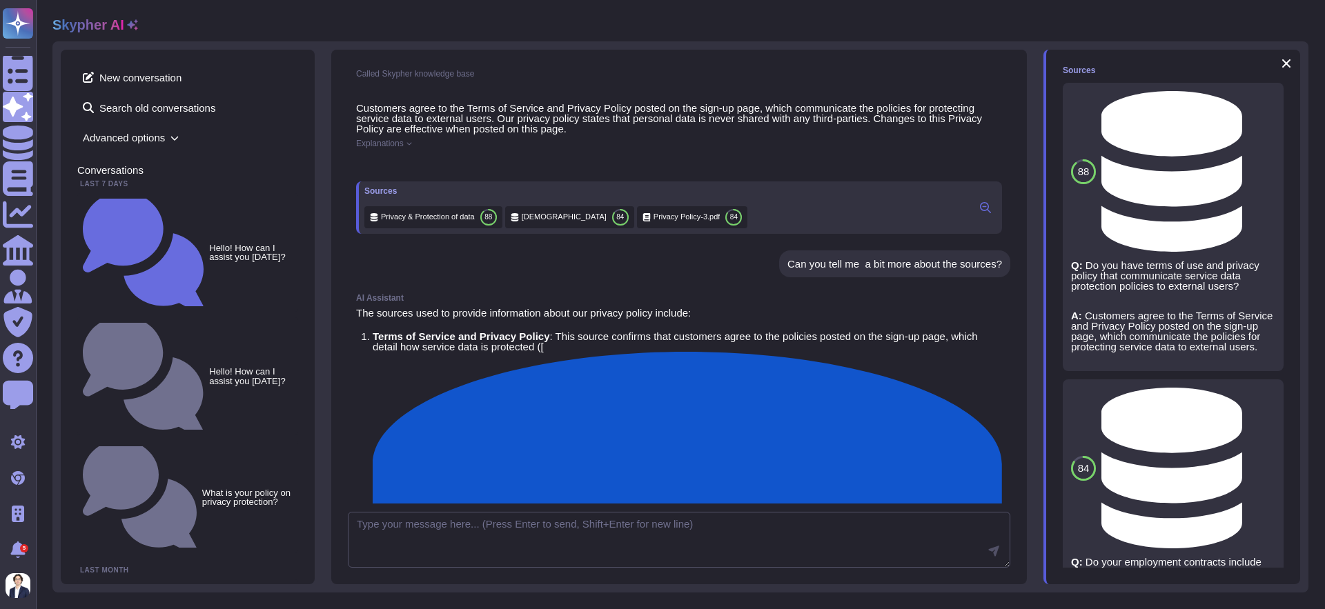
scroll to position [166, 0]
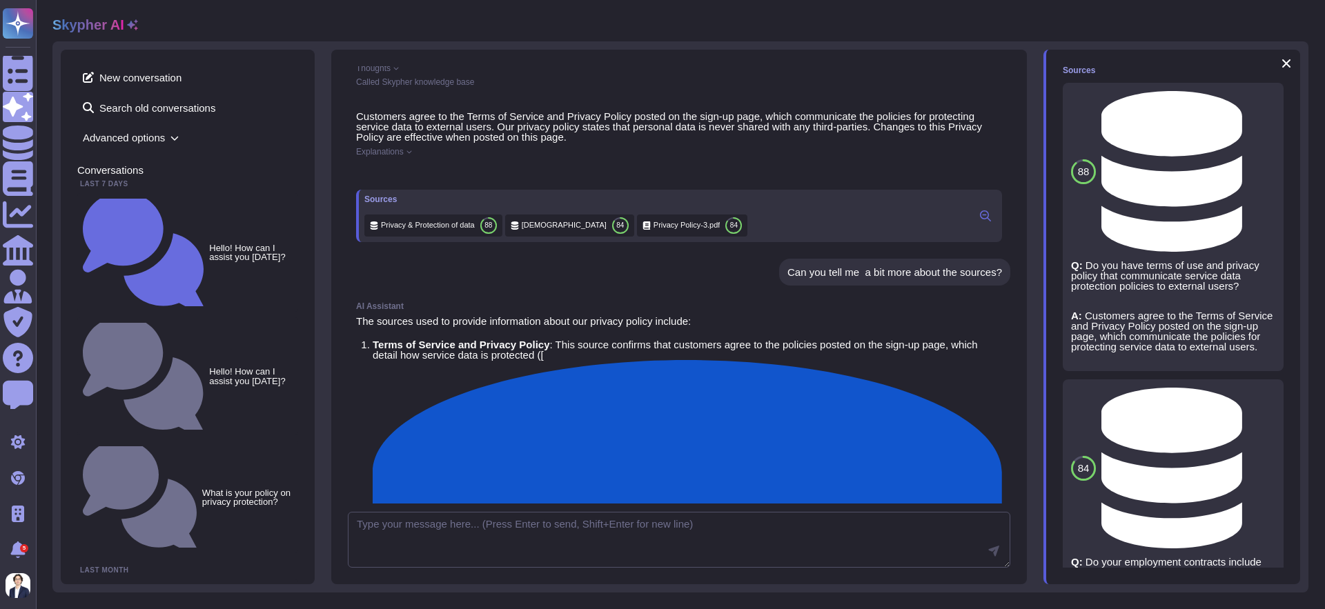
click at [1264, 102] on icon at bounding box center [1264, 102] width 0 height 0
click at [1096, 564] on span "Refresh" at bounding box center [1082, 563] width 39 height 10
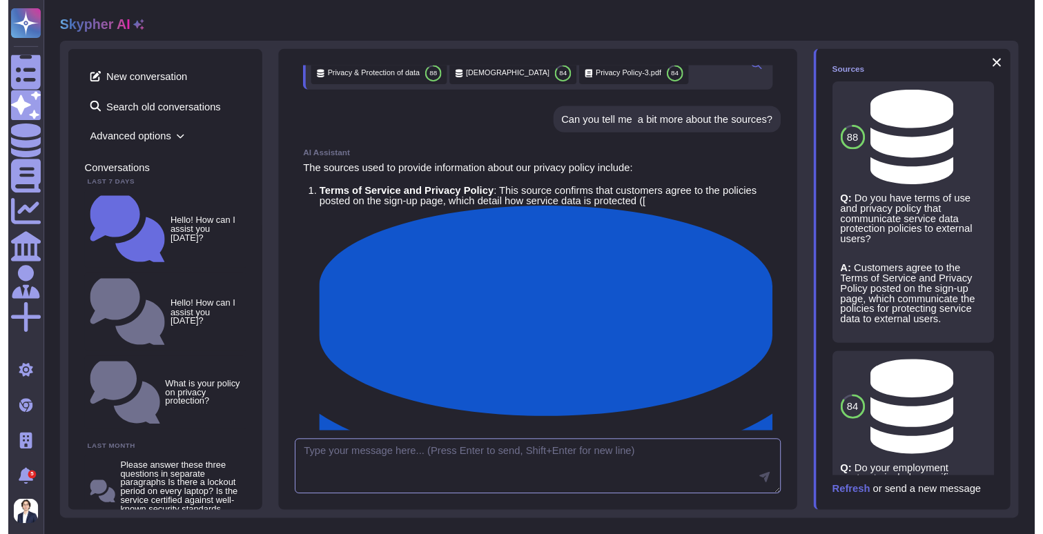
scroll to position [236, 0]
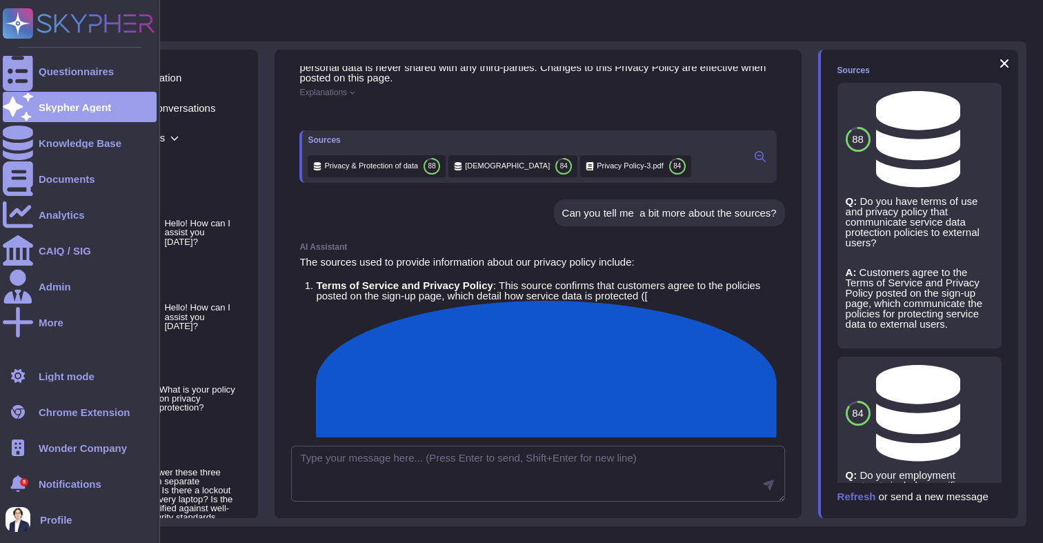
click at [36, 27] on div "Questionnaires Skypher Agent Knowledge Base Documents Analytics CAIQ / SIG Admi…" at bounding box center [80, 271] width 160 height 543
click at [17, 28] on icon at bounding box center [18, 23] width 27 height 27
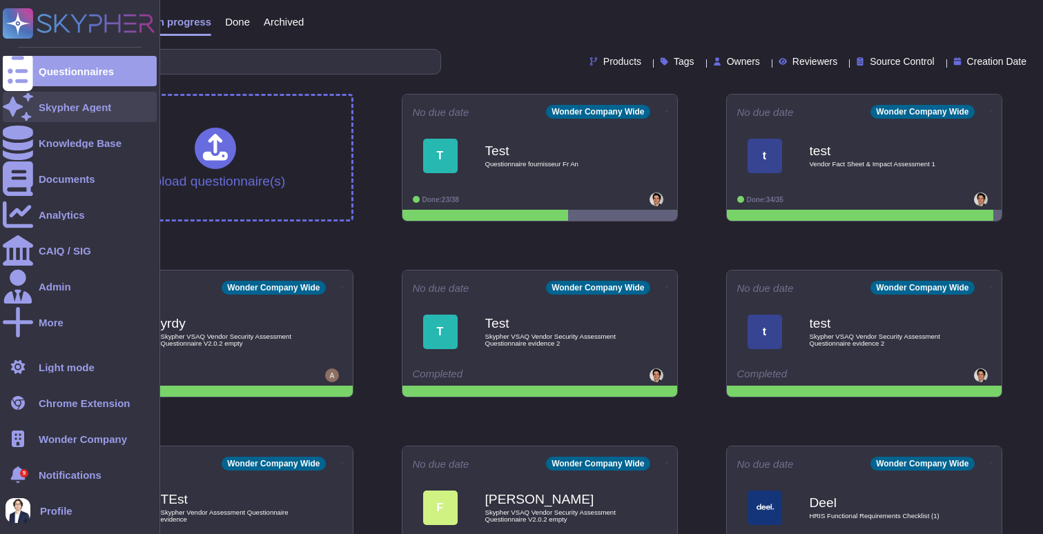
click at [29, 117] on div at bounding box center [18, 107] width 30 height 30
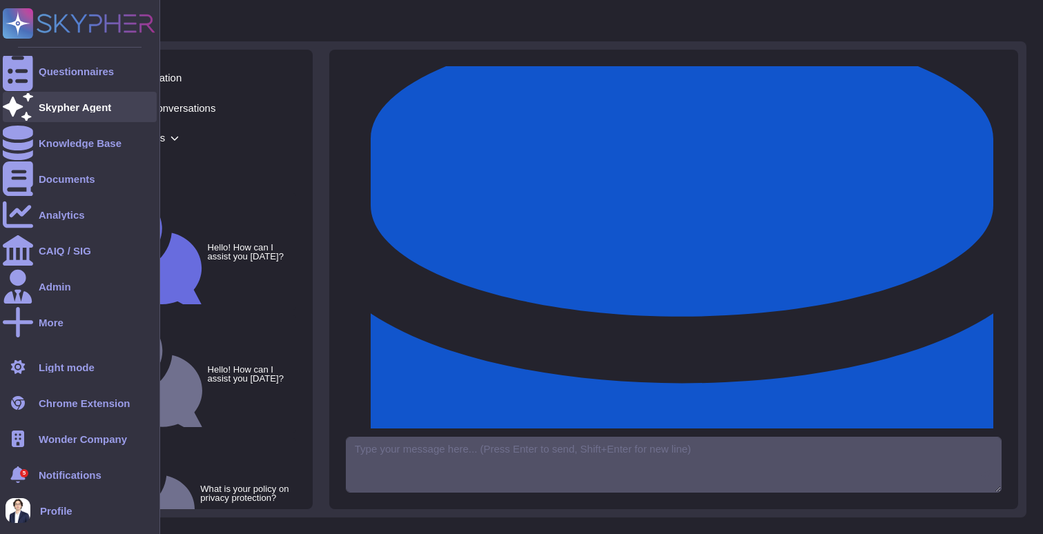
scroll to position [515, 0]
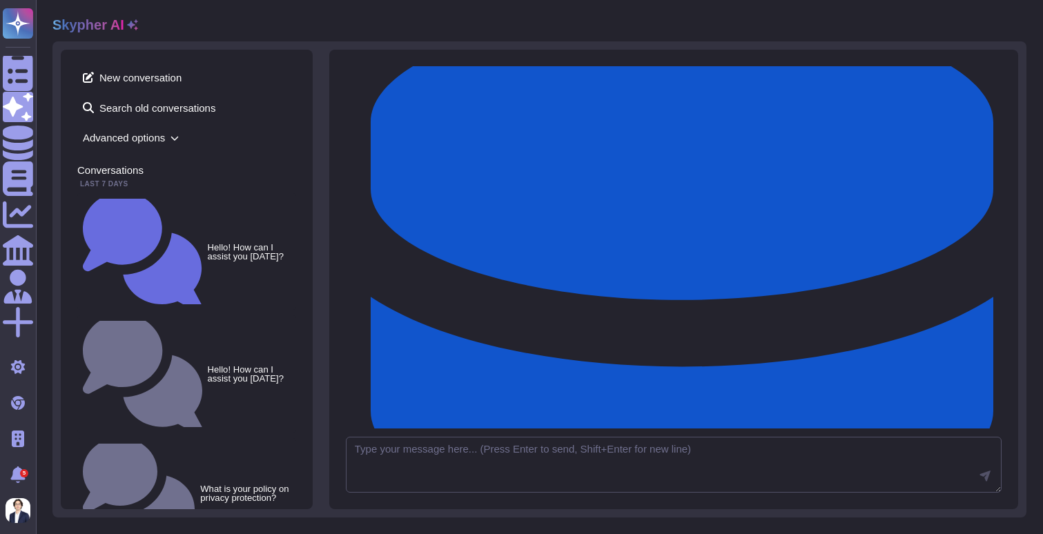
click at [151, 63] on div "New conversation Search old conversations Advanced options Conversations Last 7…" at bounding box center [187, 280] width 252 height 460
click at [134, 79] on span "New conversation" at bounding box center [186, 77] width 219 height 22
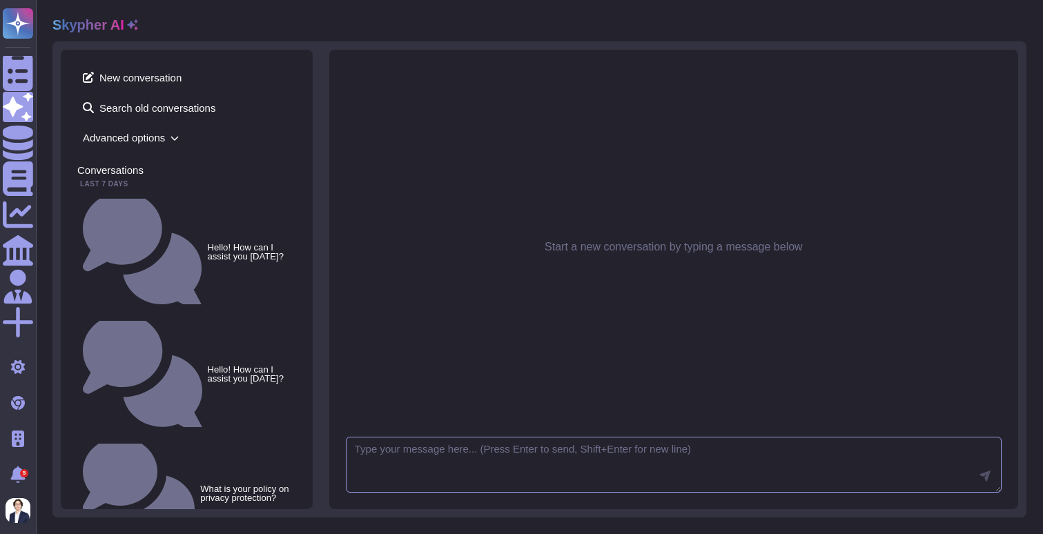
click at [394, 456] on textarea at bounding box center [673, 465] width 655 height 57
type textarea "Hello"
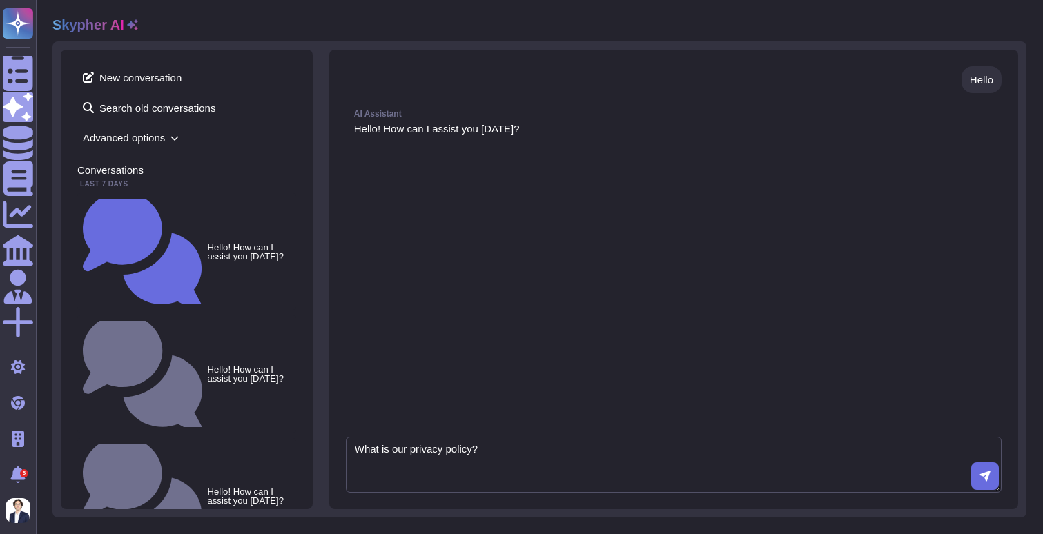
type textarea "What is our privacy policy?"
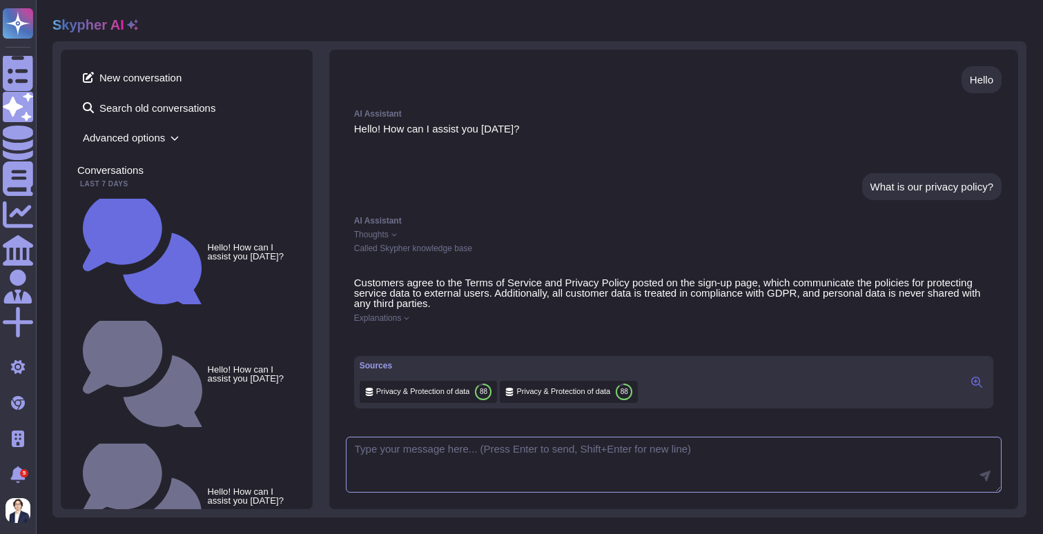
scroll to position [19, 0]
click at [976, 388] on icon at bounding box center [976, 382] width 11 height 11
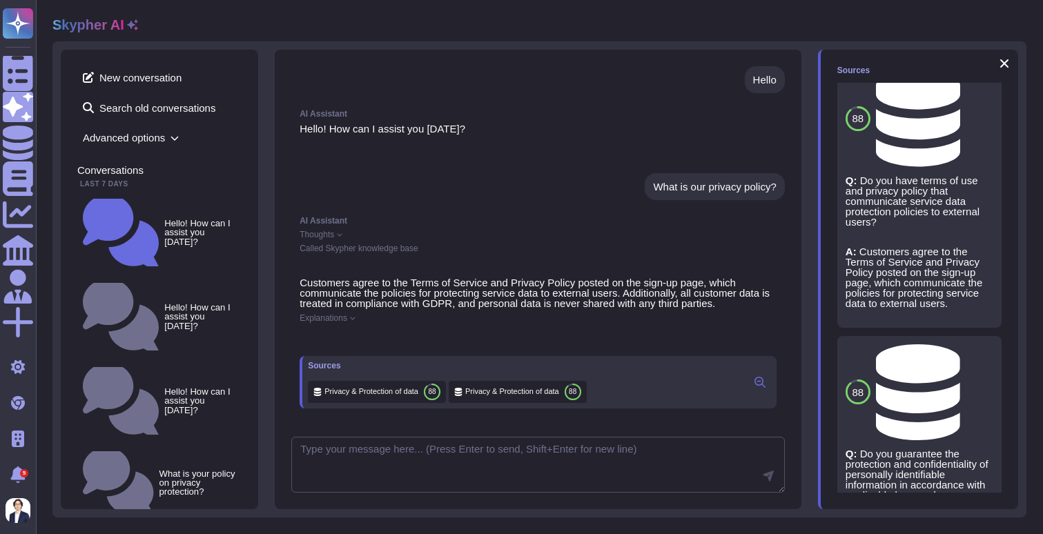
scroll to position [0, 0]
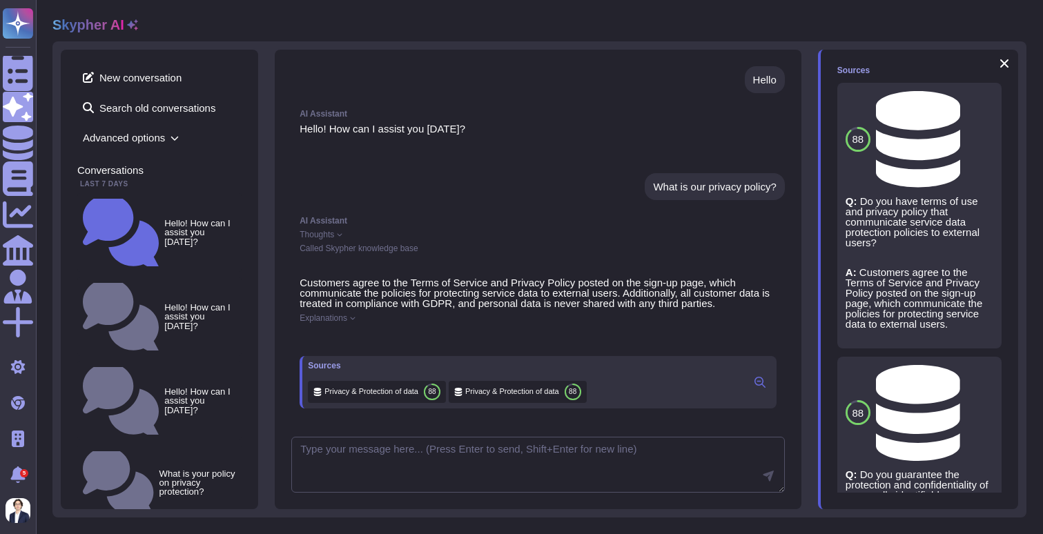
click at [982, 102] on icon at bounding box center [982, 102] width 0 height 0
click at [862, 486] on span "Refresh" at bounding box center [856, 487] width 39 height 10
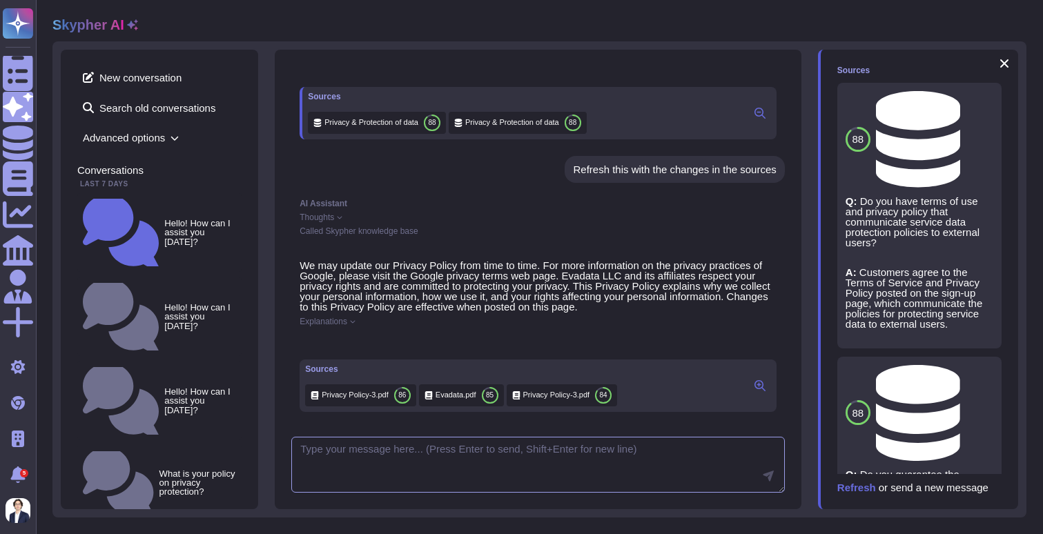
scroll to position [302, 0]
